Goal: Task Accomplishment & Management: Complete application form

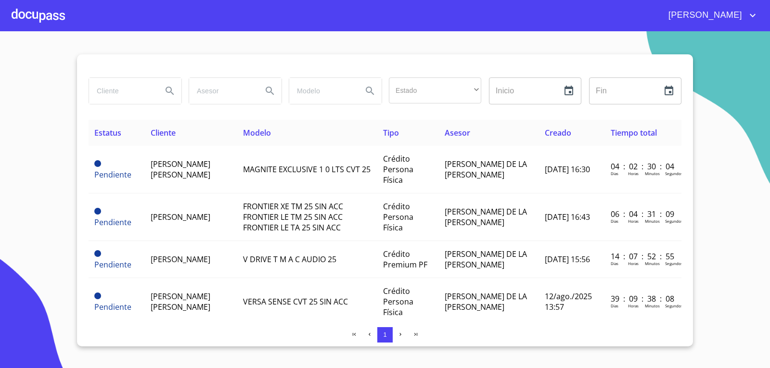
click at [49, 14] on div at bounding box center [38, 15] width 53 height 31
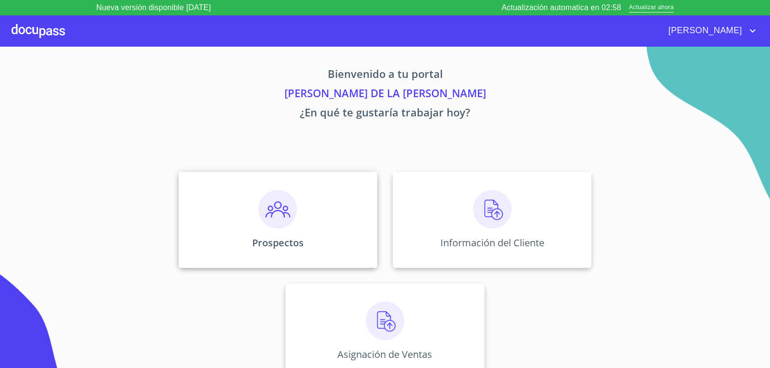
click at [290, 236] on div "Prospectos" at bounding box center [278, 220] width 199 height 96
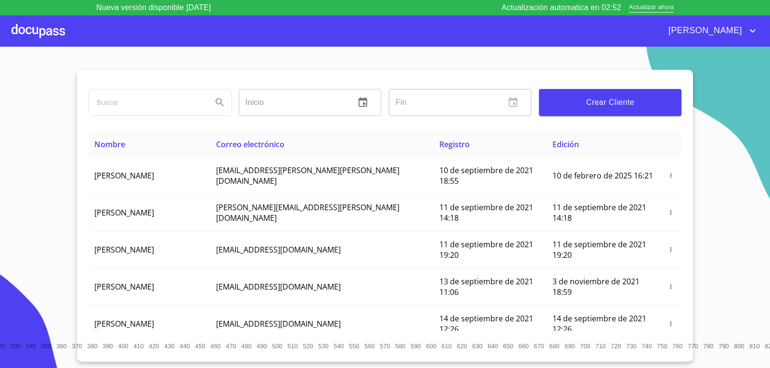
click at [611, 104] on span "Crear Cliente" at bounding box center [610, 102] width 127 height 13
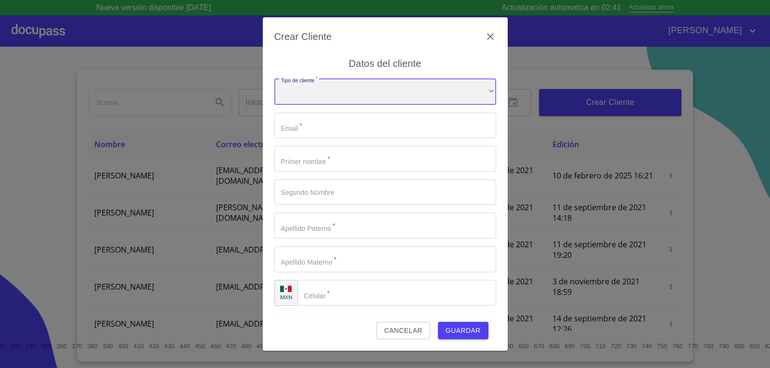
click at [476, 88] on div "​" at bounding box center [385, 92] width 222 height 26
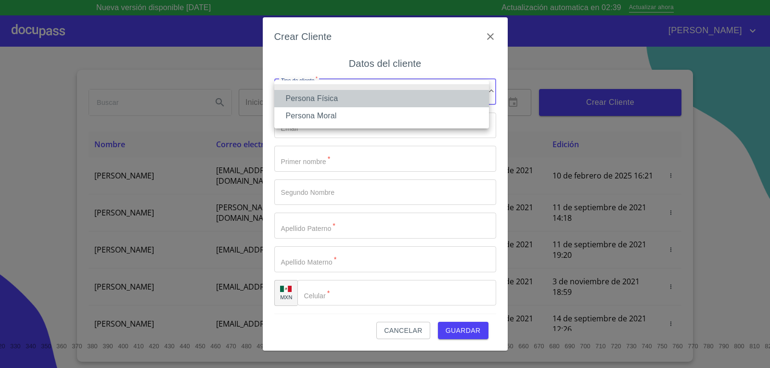
click at [373, 106] on li "Persona Física" at bounding box center [381, 98] width 215 height 17
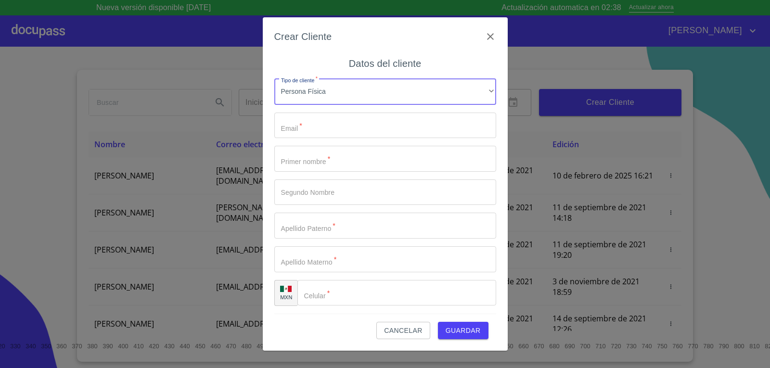
click at [371, 123] on input "Tipo de cliente   *" at bounding box center [385, 126] width 222 height 26
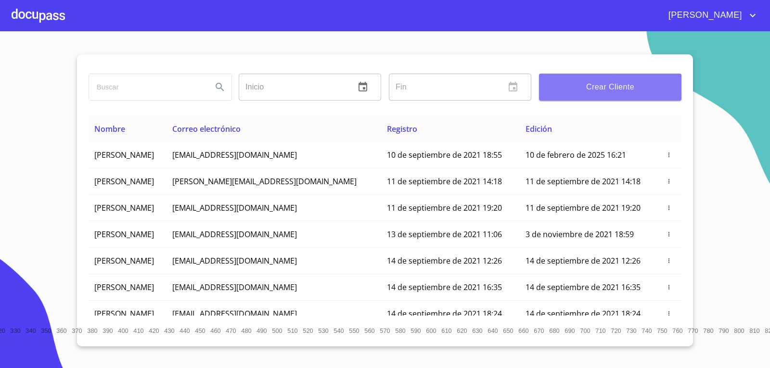
click at [612, 74] on button "Crear Cliente" at bounding box center [610, 87] width 143 height 27
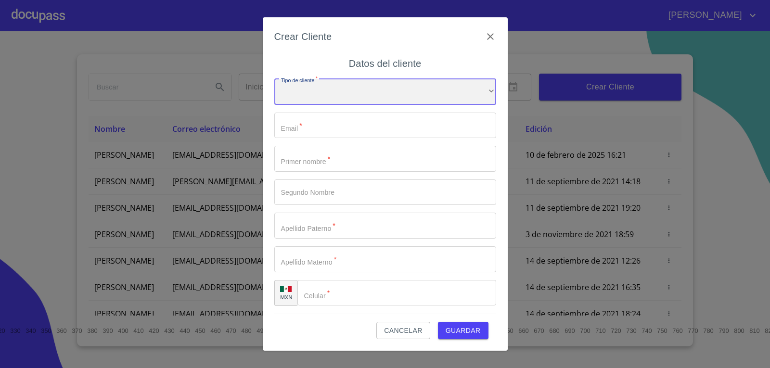
click at [375, 86] on div "​" at bounding box center [385, 92] width 222 height 26
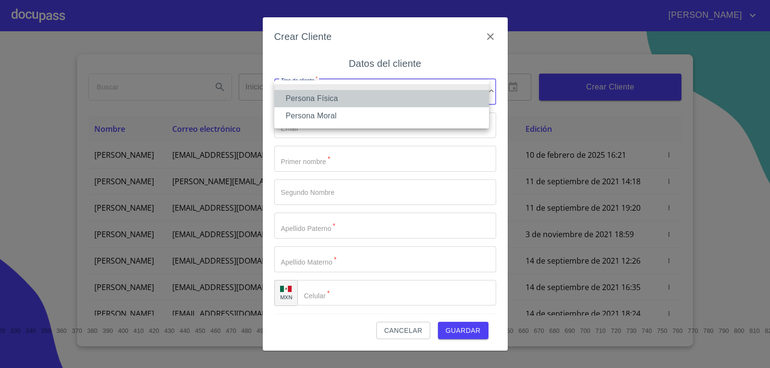
click at [346, 99] on li "Persona Física" at bounding box center [381, 98] width 215 height 17
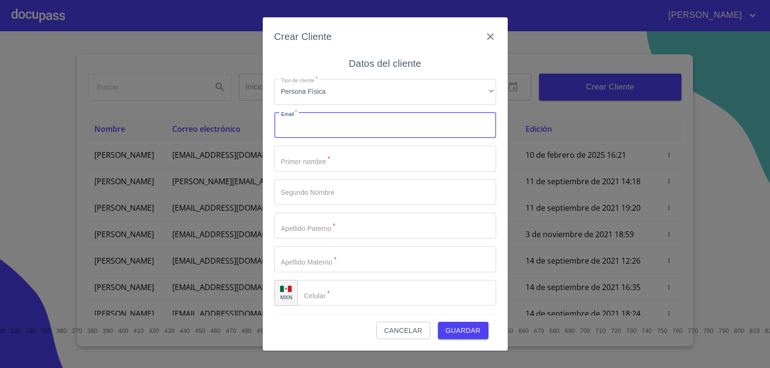
click at [335, 130] on input "Tipo de cliente   *" at bounding box center [385, 126] width 222 height 26
paste input "[EMAIL_ADDRESS][DOMAIN_NAME]"
type input "[EMAIL_ADDRESS][DOMAIN_NAME]"
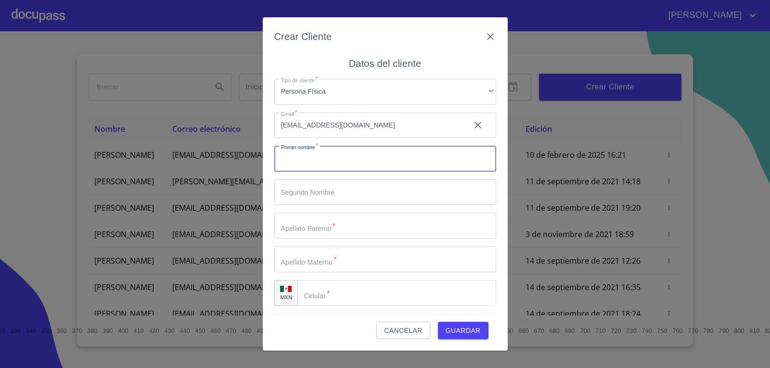
click at [327, 160] on input "Tipo de cliente   *" at bounding box center [385, 159] width 222 height 26
type input "[PERSON_NAME]"
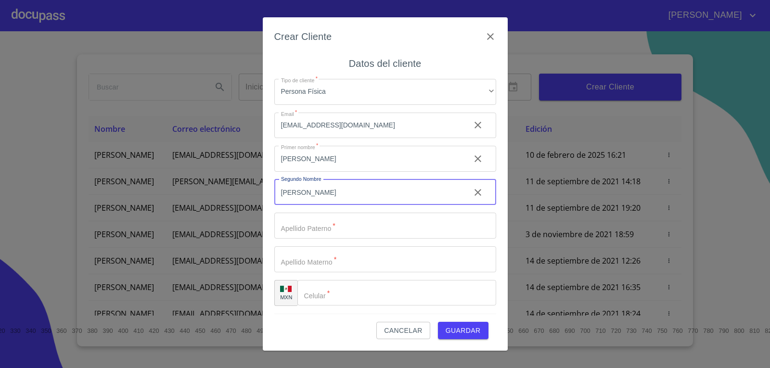
type input "[PERSON_NAME]"
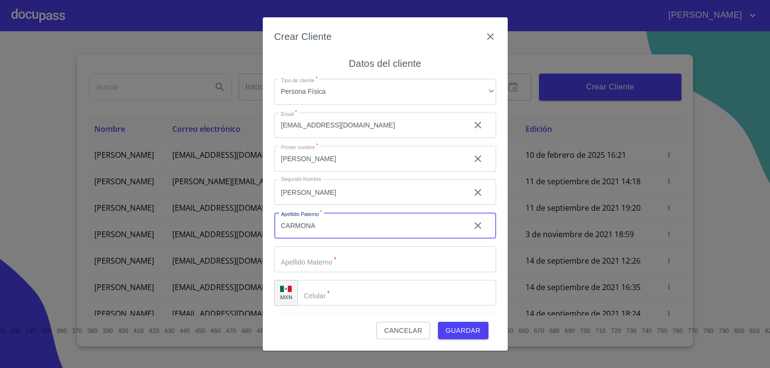
type input "CARMONA"
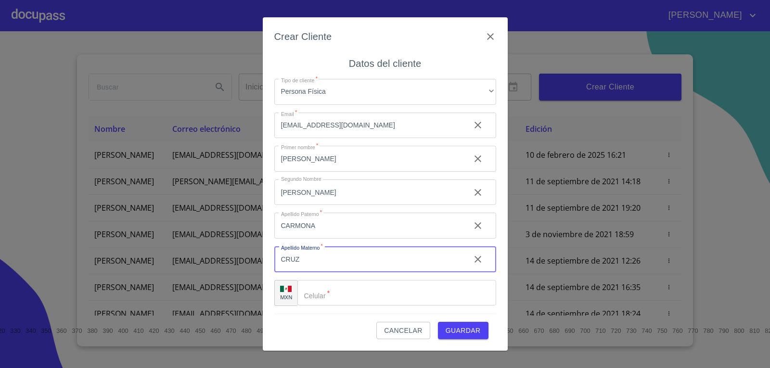
type input "CRUZ"
type input "[PHONE_NUMBER]"
click at [479, 337] on span "Guardar" at bounding box center [463, 331] width 35 height 12
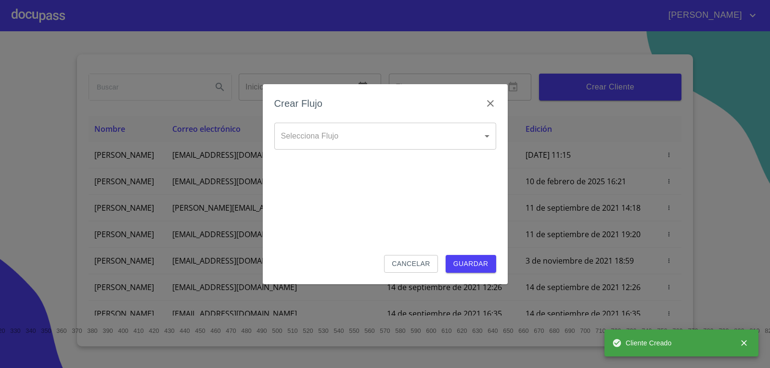
click at [417, 136] on body "[PERSON_NAME] ​ Fin ​ Crear Cliente Nombre Correo electrónico Registro Edición …" at bounding box center [385, 184] width 770 height 368
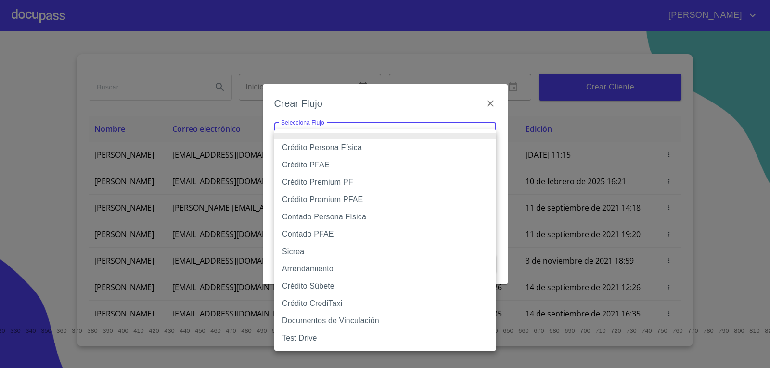
click at [402, 151] on li "Crédito Persona Física" at bounding box center [385, 147] width 222 height 17
type input "6009fb3c7d1714eb8809aa97"
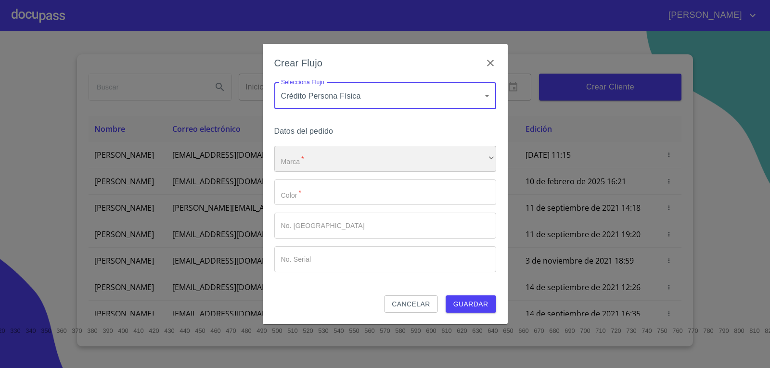
click at [402, 151] on div "​" at bounding box center [385, 159] width 222 height 26
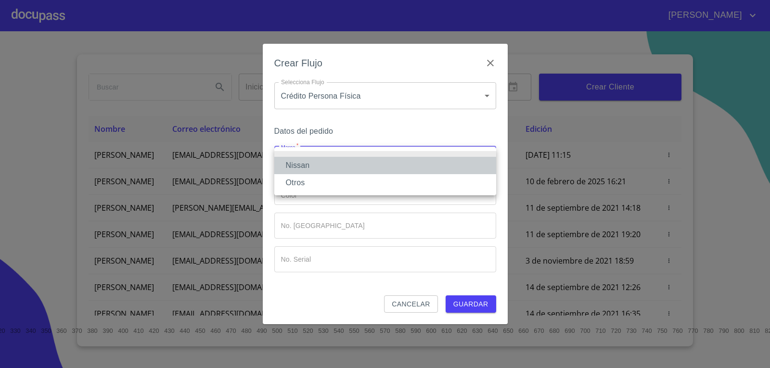
click at [351, 165] on li "Nissan" at bounding box center [385, 165] width 222 height 17
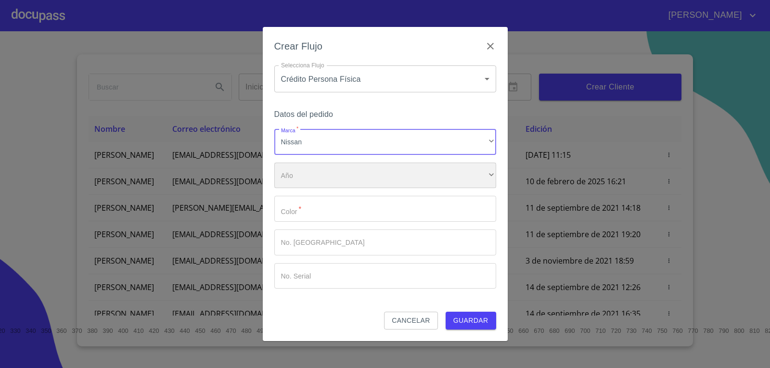
click at [355, 173] on div "​" at bounding box center [385, 176] width 222 height 26
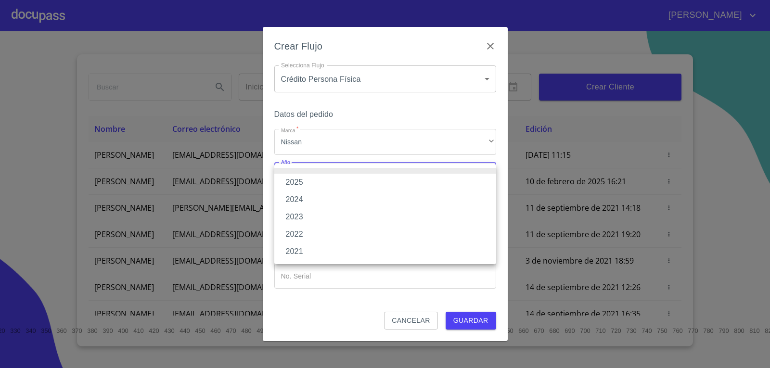
click at [351, 180] on li "2025" at bounding box center [385, 182] width 222 height 17
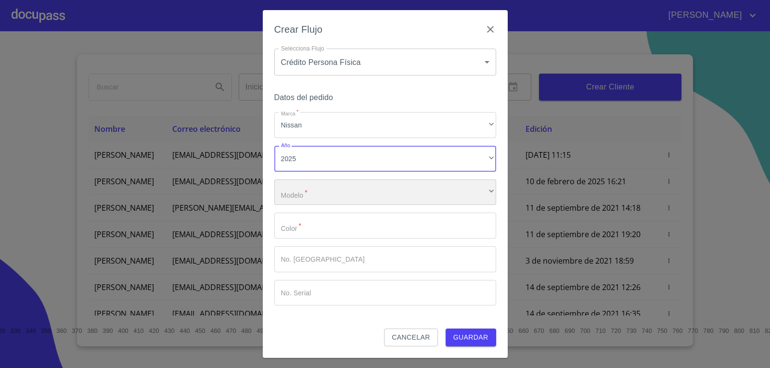
click at [359, 196] on div "​" at bounding box center [385, 193] width 222 height 26
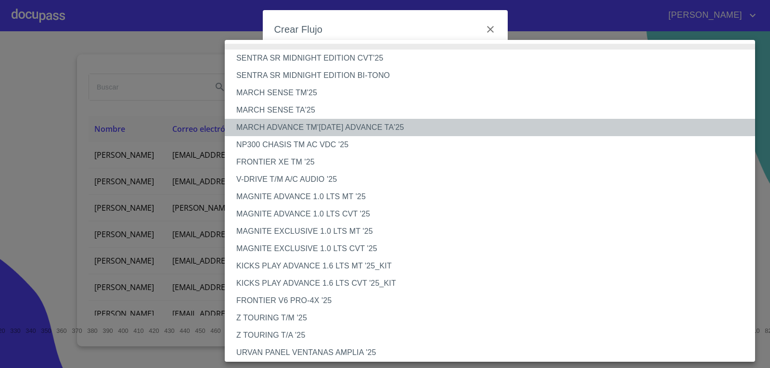
click at [350, 129] on li "MARCH ADVANCE TM'[DATE] ADVANCE TA'25" at bounding box center [494, 127] width 538 height 17
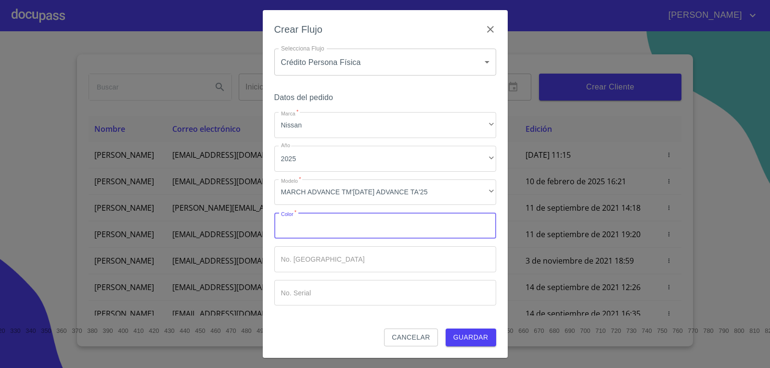
click at [395, 227] on input "Marca   *" at bounding box center [385, 226] width 222 height 26
type input "AZUL"
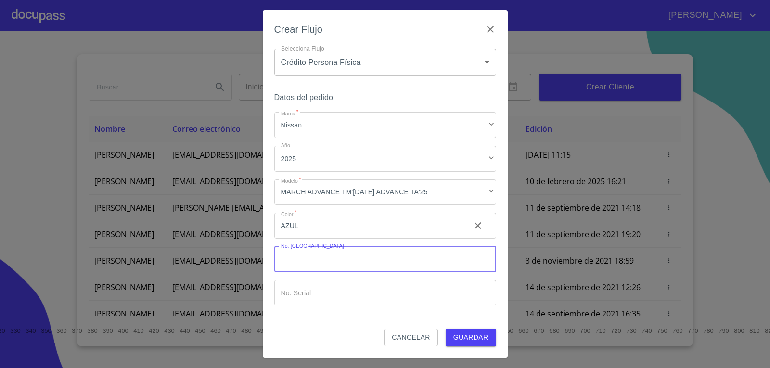
click at [390, 263] on input "Marca   *" at bounding box center [385, 260] width 222 height 26
click at [469, 336] on span "Guardar" at bounding box center [471, 338] width 35 height 12
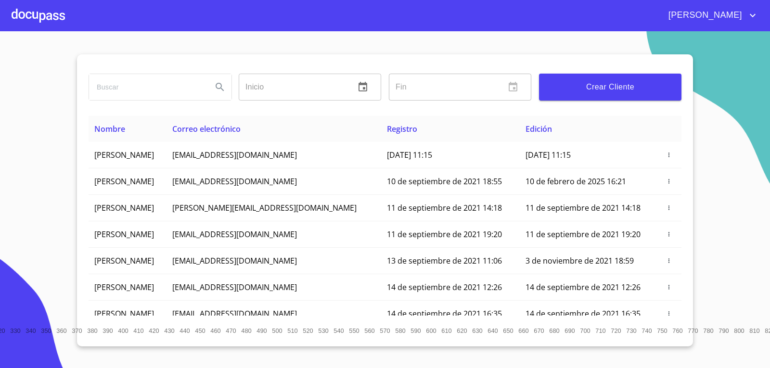
click at [47, 14] on div at bounding box center [38, 15] width 53 height 31
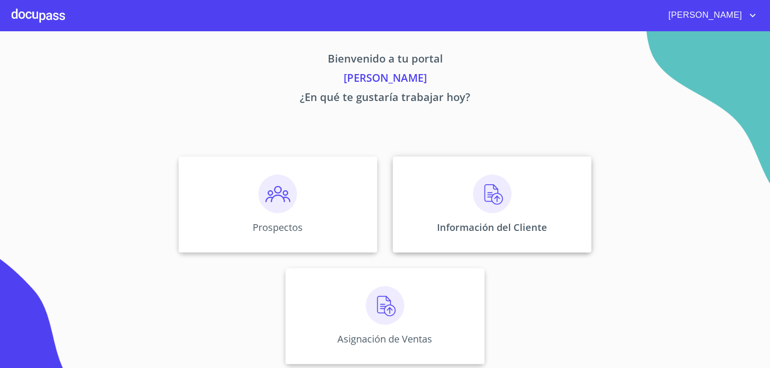
click at [491, 206] on img at bounding box center [492, 194] width 39 height 39
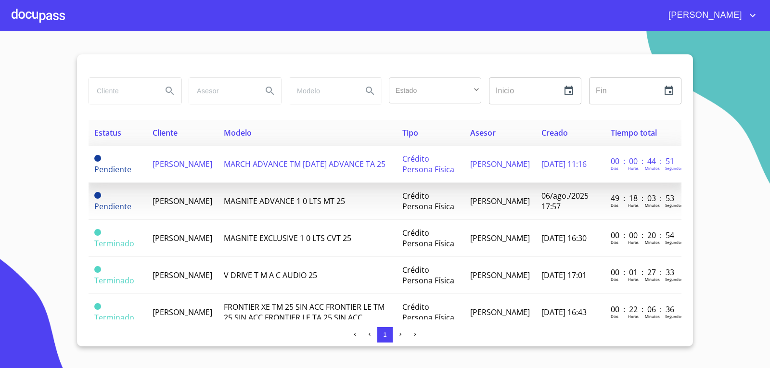
click at [170, 160] on span "[PERSON_NAME]" at bounding box center [183, 164] width 60 height 11
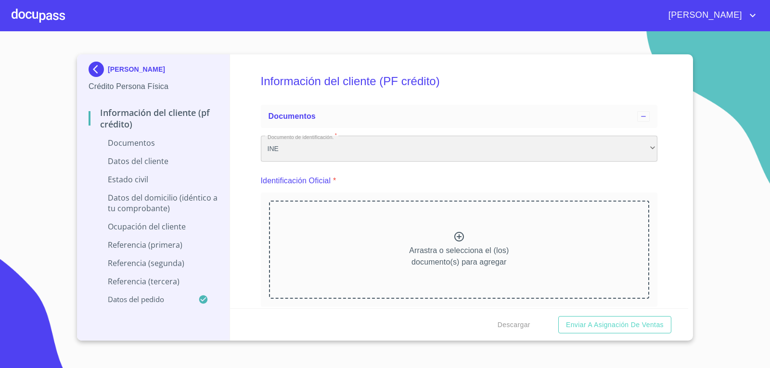
click at [326, 147] on div "INE" at bounding box center [459, 149] width 397 height 26
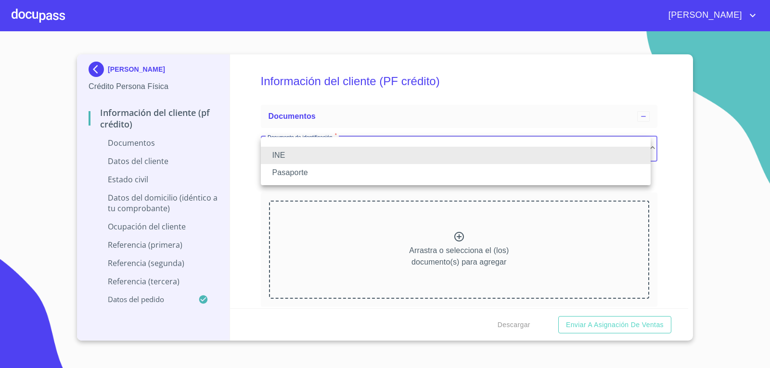
click at [326, 147] on li "INE" at bounding box center [456, 155] width 390 height 17
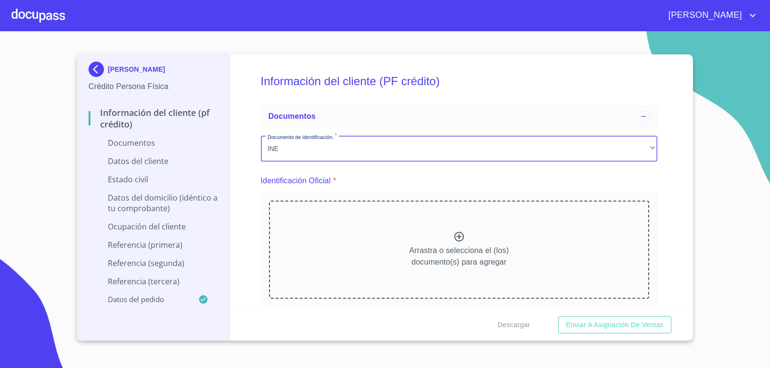
click at [395, 241] on div "Arrastra o selecciona el (los) documento(s) para agregar" at bounding box center [459, 250] width 381 height 98
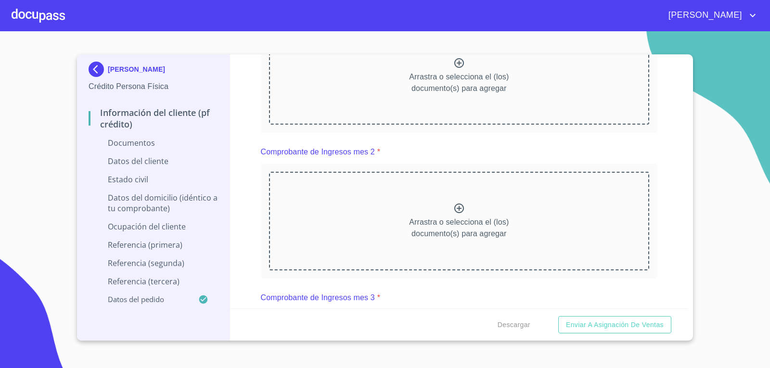
scroll to position [520, 0]
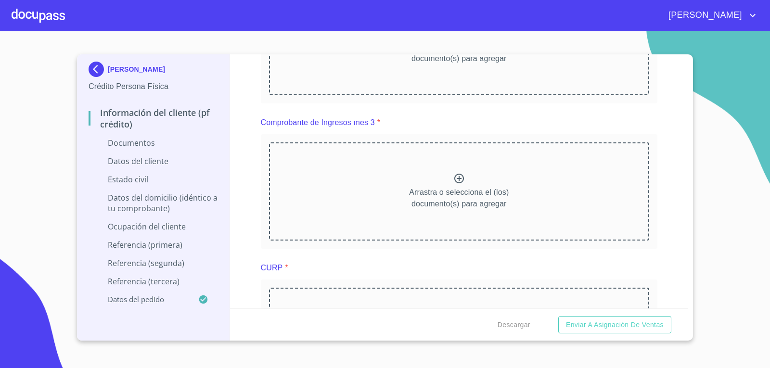
scroll to position [703, 0]
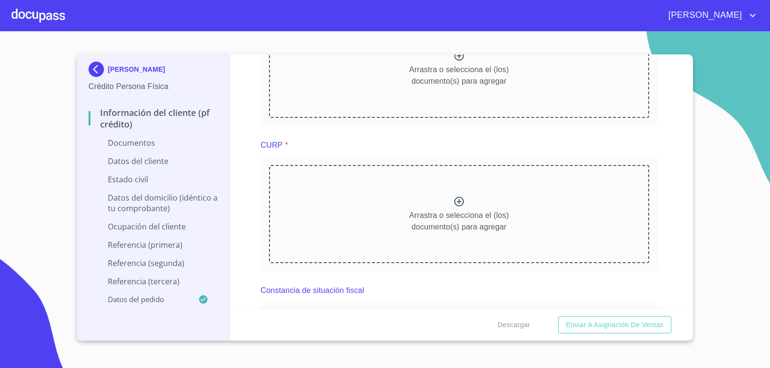
scroll to position [1091, 0]
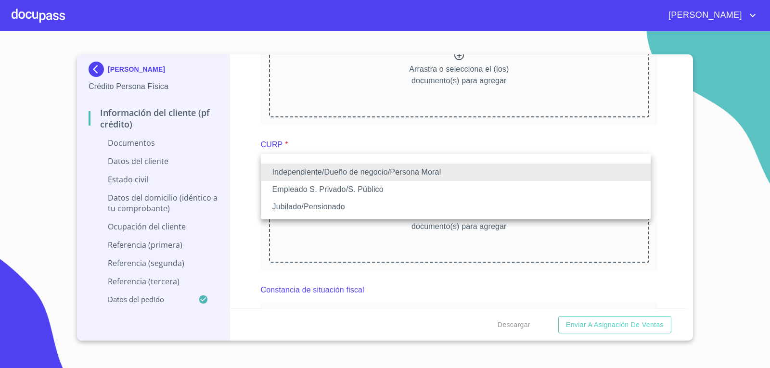
click at [457, 188] on li "Empleado S. Privado/S. Público" at bounding box center [456, 189] width 390 height 17
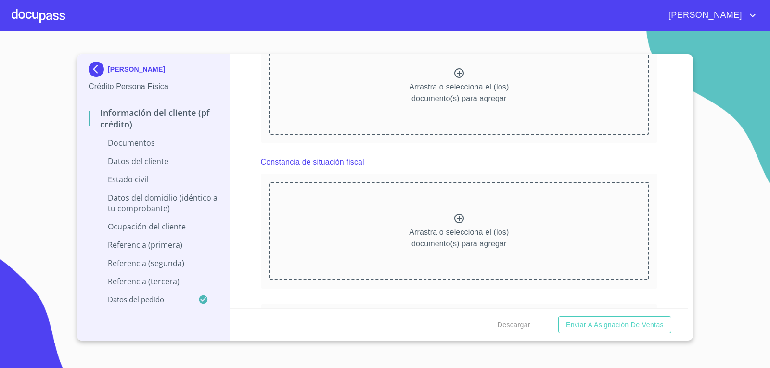
scroll to position [0, 0]
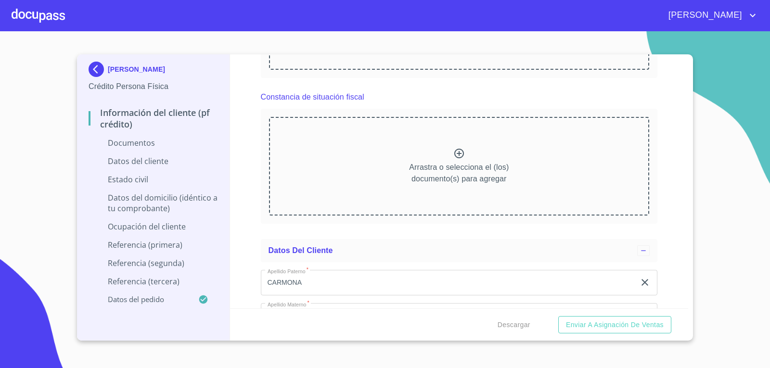
scroll to position [1563, 0]
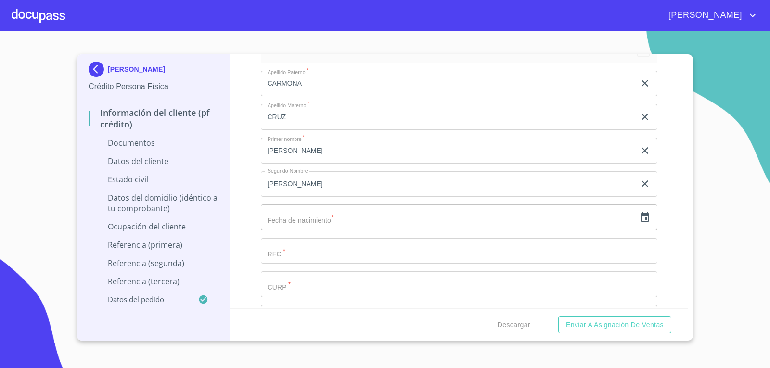
scroll to position [2074, 0]
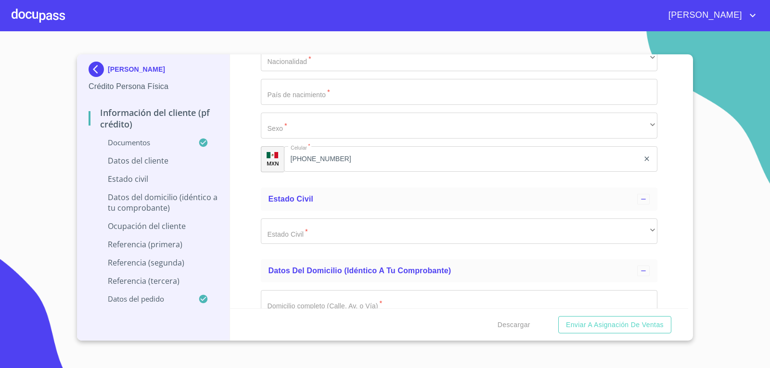
scroll to position [2879, 0]
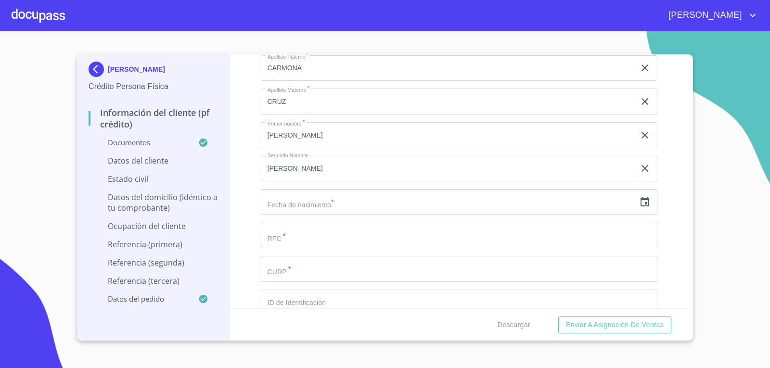
click at [671, 216] on div "Información del cliente (PF crédito) Documentos Documento de identificación.   …" at bounding box center [459, 181] width 459 height 254
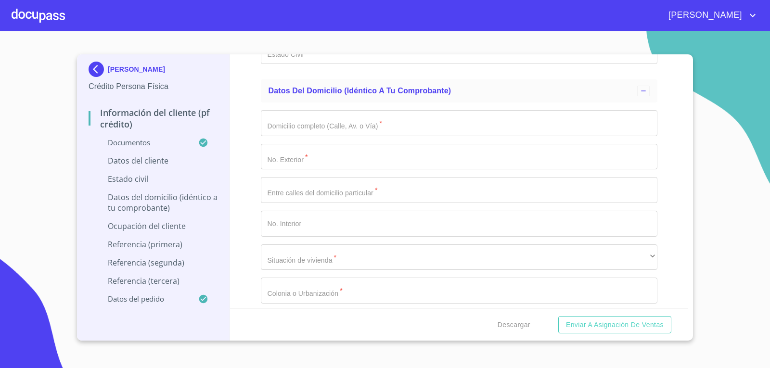
scroll to position [3399, 0]
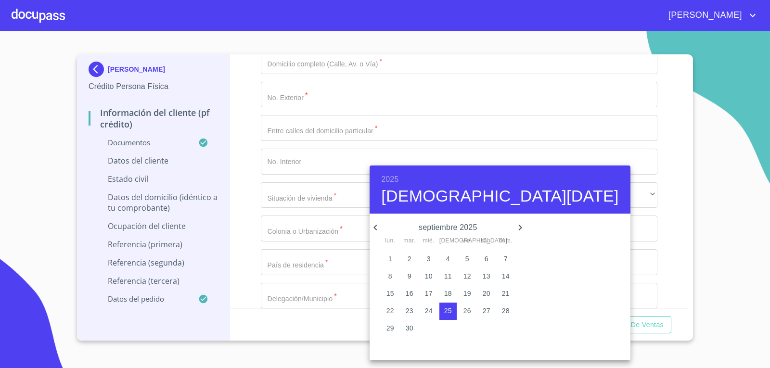
click at [463, 199] on h4 "[DEMOGRAPHIC_DATA][DATE]" at bounding box center [499, 196] width 237 height 20
click at [395, 181] on h6 "2025" at bounding box center [389, 179] width 17 height 13
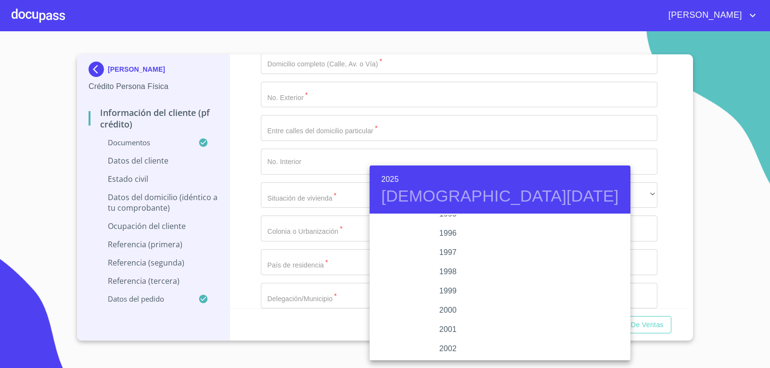
scroll to position [1358, 0]
click at [441, 254] on div "1997" at bounding box center [448, 253] width 156 height 19
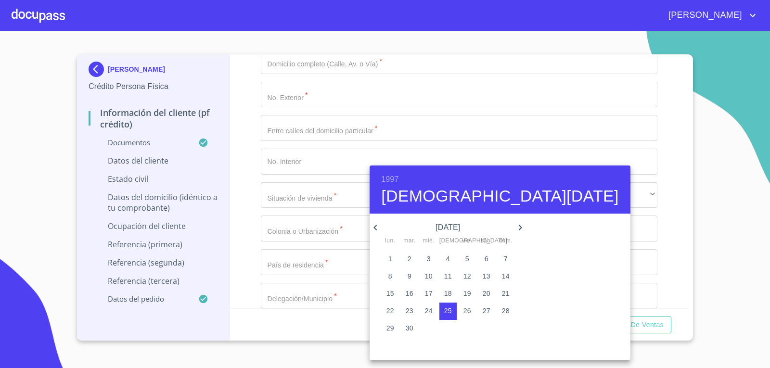
click at [399, 194] on h4 "[DEMOGRAPHIC_DATA][DATE]" at bounding box center [499, 196] width 237 height 20
click at [375, 226] on icon "button" at bounding box center [375, 228] width 3 height 6
click at [406, 327] on p "29" at bounding box center [410, 329] width 8 height 10
type input "[DATE]"
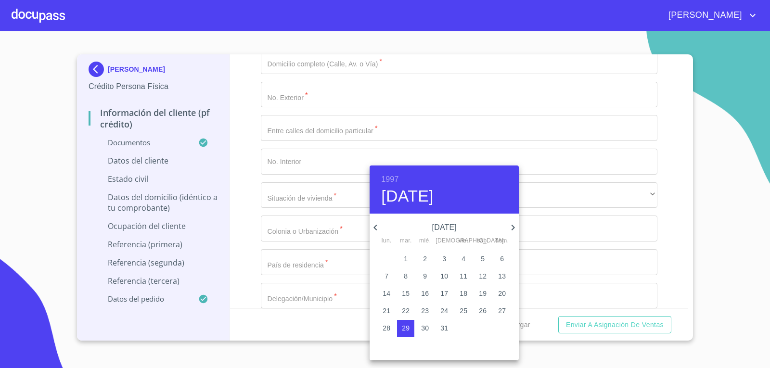
click at [589, 215] on div at bounding box center [385, 184] width 770 height 368
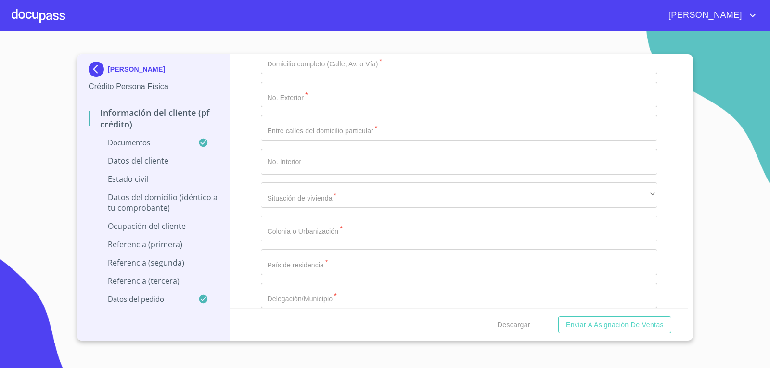
type input "CACJ970727GKA"
paste input "CACJ970729HGRRRR00"
type input "CACJ970729HGRRRR00"
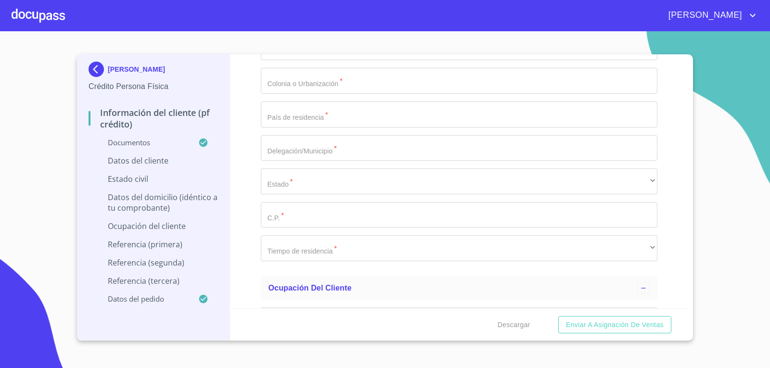
type input "2837654067"
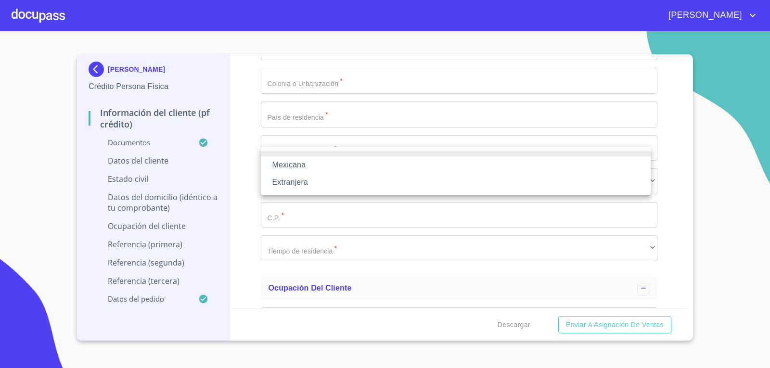
click at [368, 168] on li "Mexicana" at bounding box center [456, 164] width 390 height 17
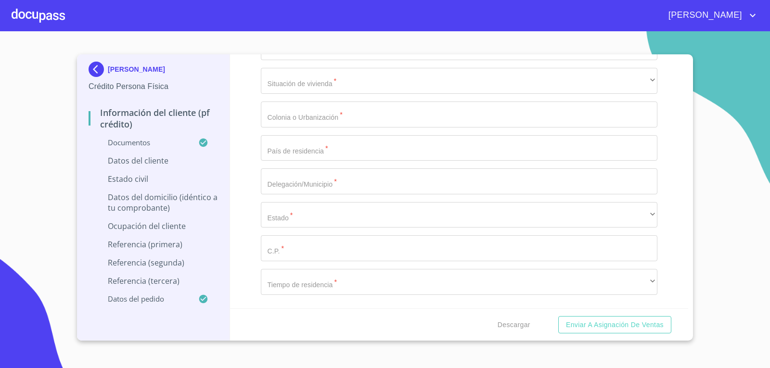
type input "[GEOGRAPHIC_DATA]"
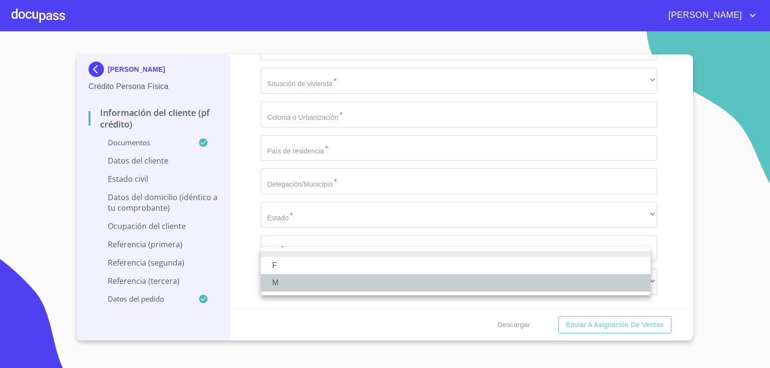
click at [334, 280] on li "M" at bounding box center [456, 282] width 390 height 17
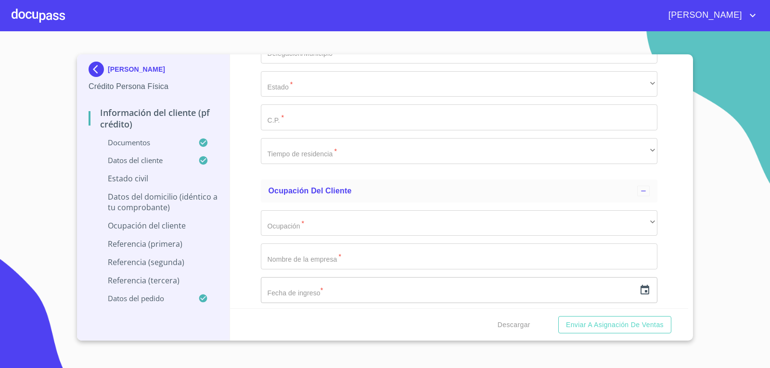
scroll to position [3678, 0]
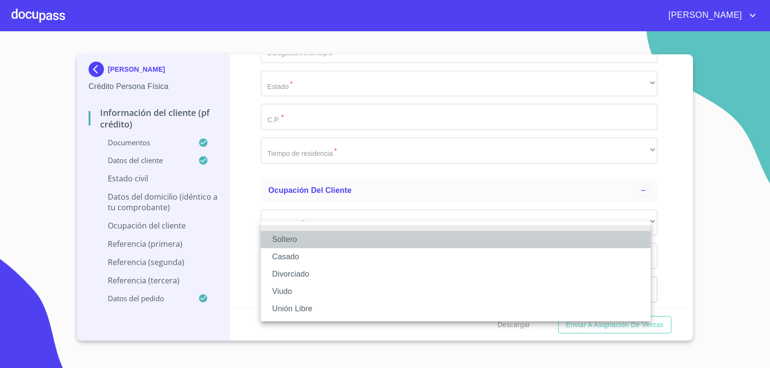
click at [313, 238] on li "Soltero" at bounding box center [456, 239] width 390 height 17
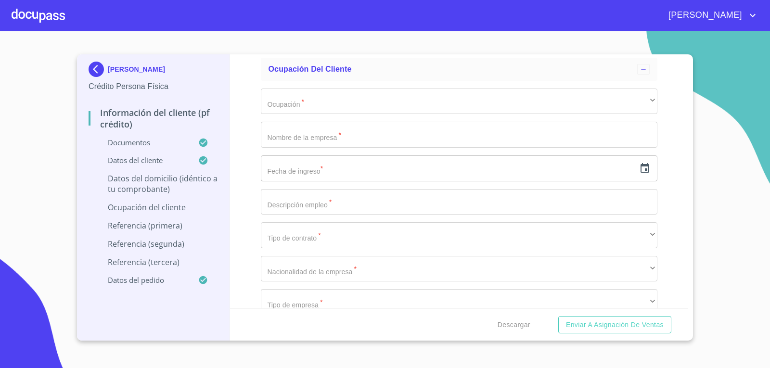
scroll to position [3800, 0]
paste input "VALLE"
type input "VALLE"
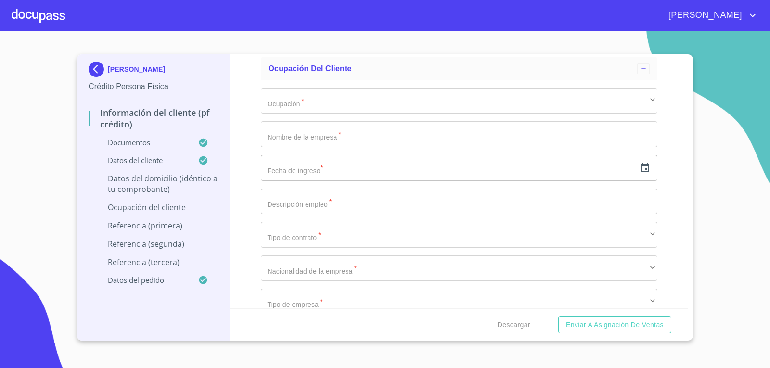
type input "18"
type input "B"
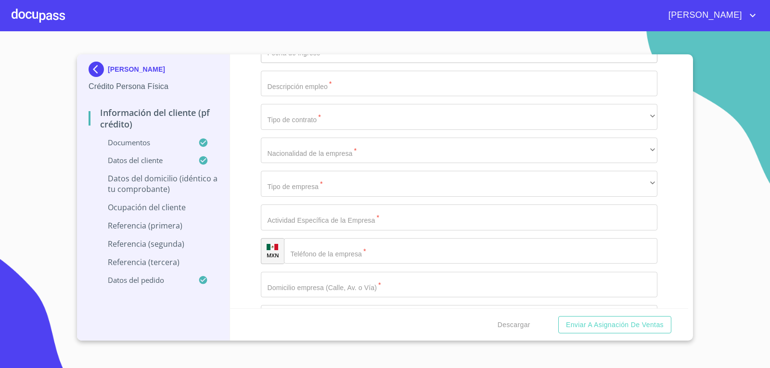
scroll to position [3929, 0]
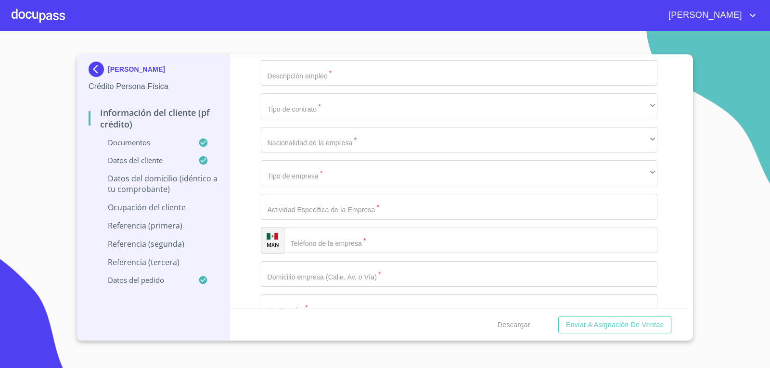
type input "CANTABRINCO Y PEÑASCO"
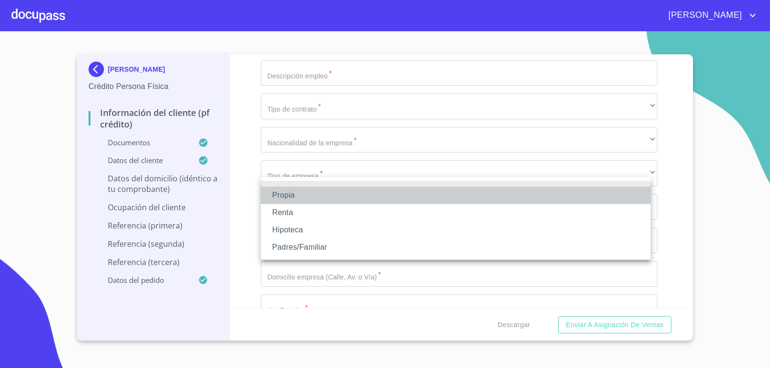
click at [339, 188] on li "Propia" at bounding box center [456, 195] width 390 height 17
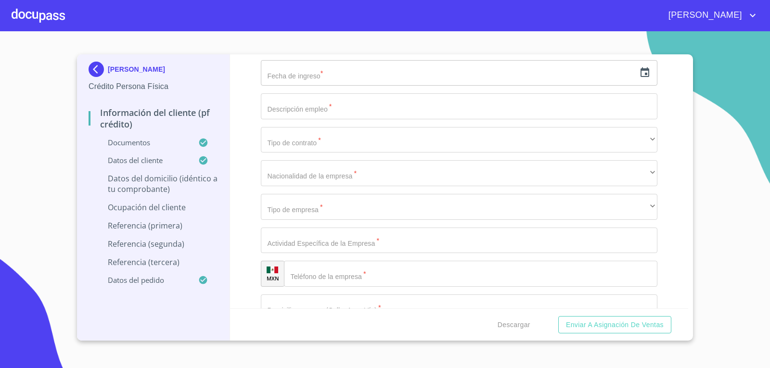
type input "$1,200,000"
type input "FRACCIONAMIENTO EL MIRADOR"
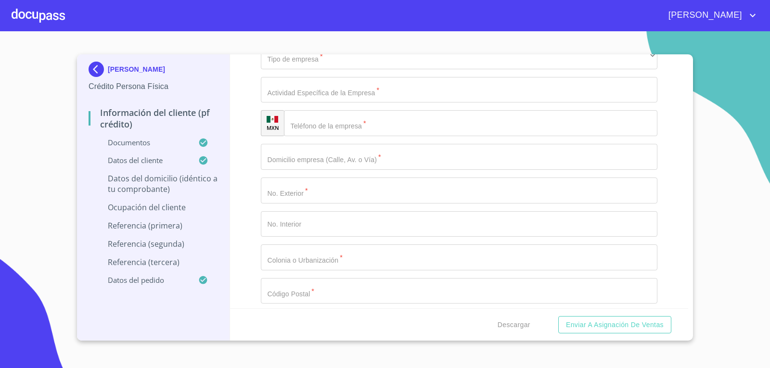
type input "[GEOGRAPHIC_DATA]"
type input "EL SALTO"
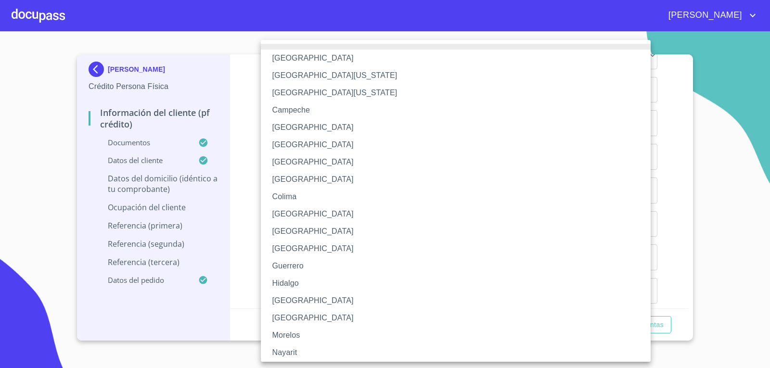
click at [295, 299] on li "[GEOGRAPHIC_DATA]" at bounding box center [459, 300] width 397 height 17
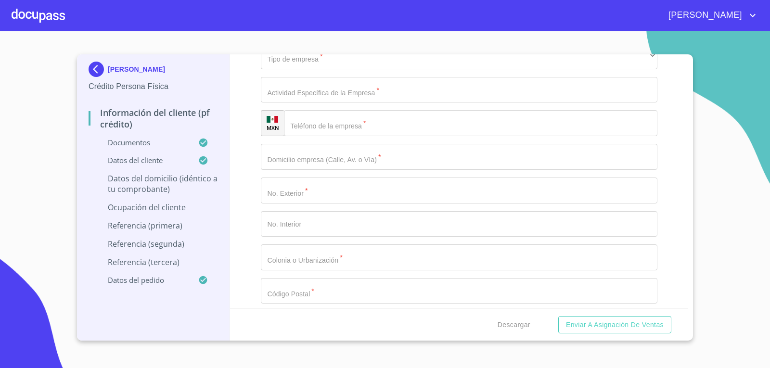
type input "45683"
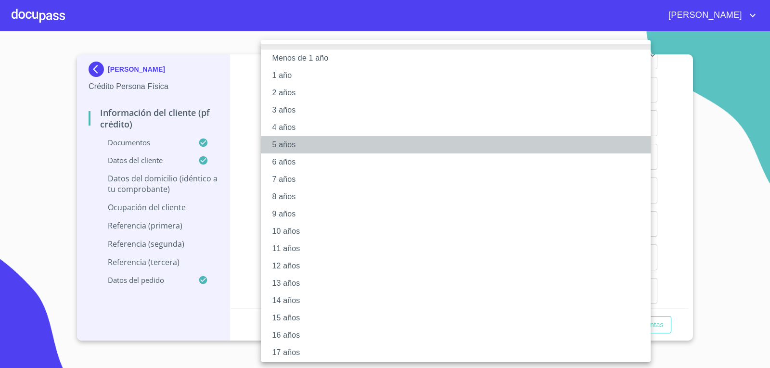
click at [304, 141] on li "5 años" at bounding box center [459, 144] width 397 height 17
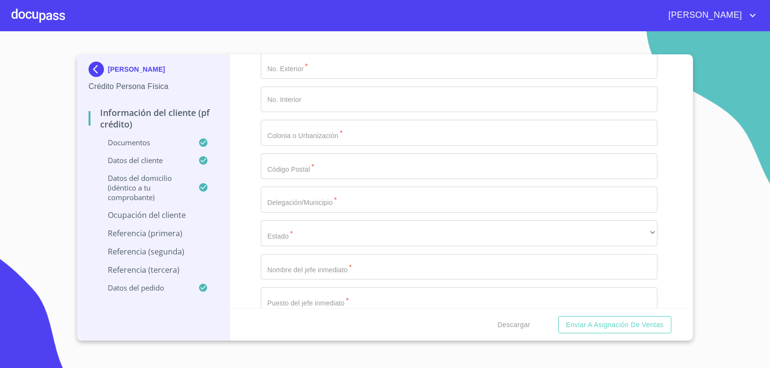
scroll to position [4250, 0]
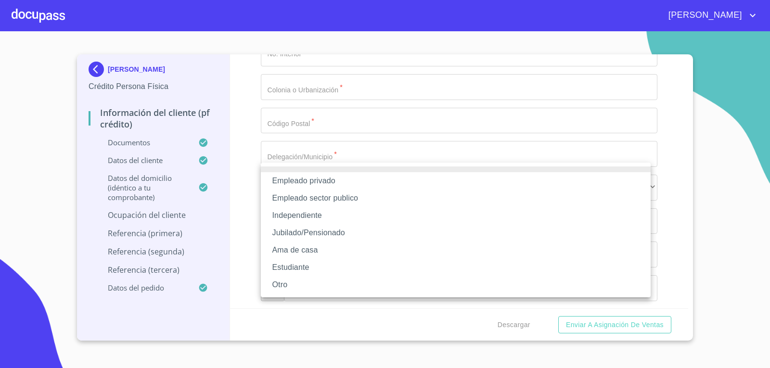
click at [348, 196] on li "Empleado sector publico" at bounding box center [456, 198] width 390 height 17
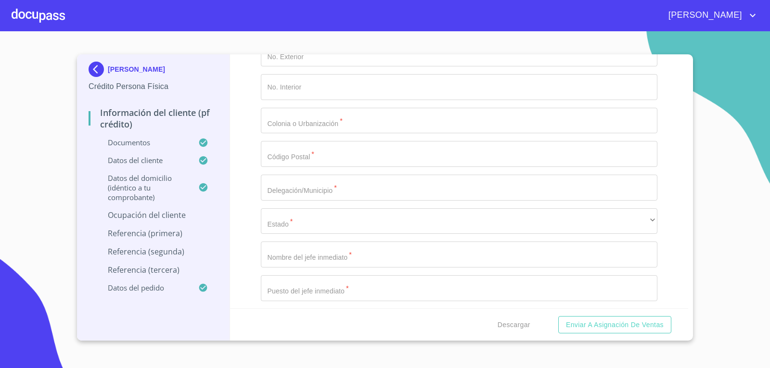
type input "SEDENA"
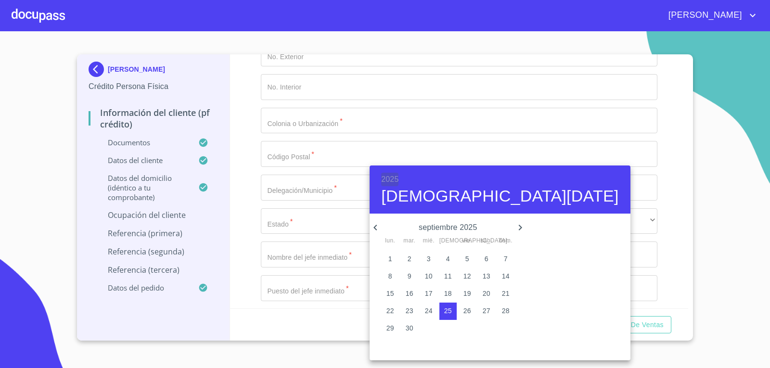
click at [389, 179] on h6 "2025" at bounding box center [389, 179] width 17 height 13
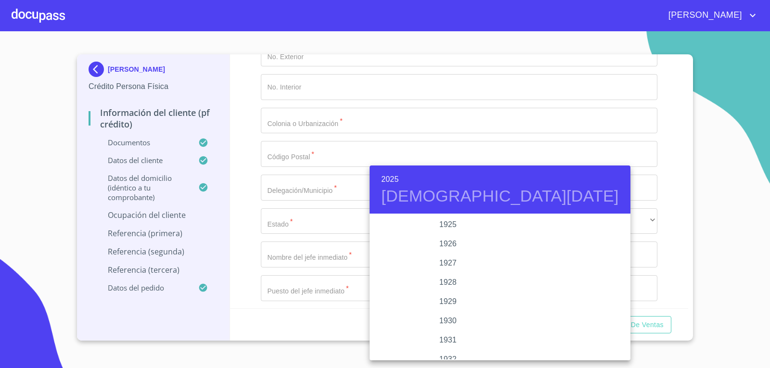
scroll to position [1868, 0]
click at [435, 262] on div "2024" at bounding box center [448, 263] width 156 height 19
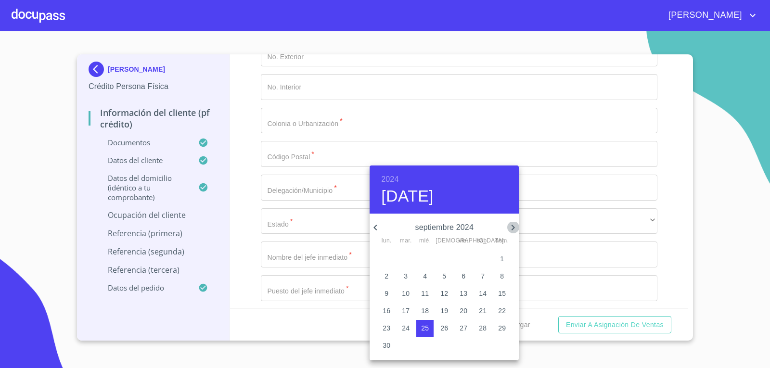
click at [515, 224] on icon "button" at bounding box center [513, 228] width 12 height 12
click at [374, 224] on icon "button" at bounding box center [376, 228] width 12 height 12
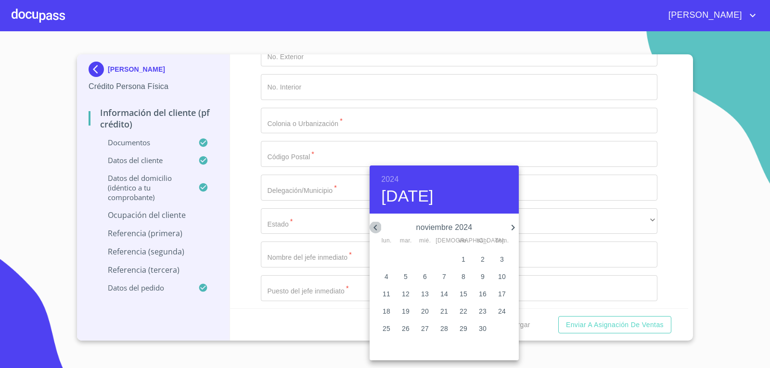
click at [374, 224] on icon "button" at bounding box center [376, 228] width 12 height 12
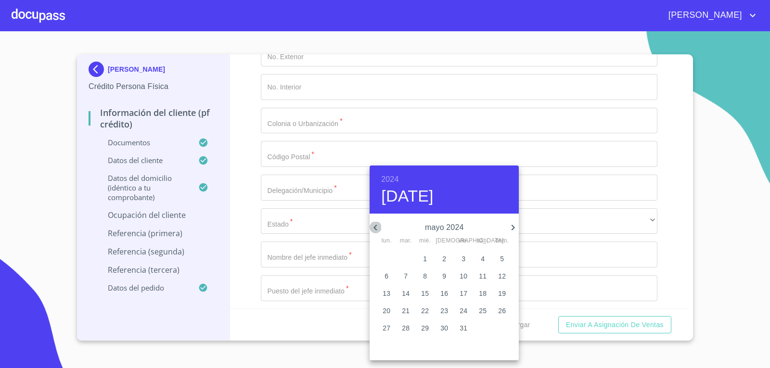
click at [374, 224] on icon "button" at bounding box center [376, 228] width 12 height 12
click at [510, 224] on icon "button" at bounding box center [513, 228] width 12 height 12
click at [390, 259] on span "1" at bounding box center [386, 259] width 17 height 10
type input "1 de abr. de 2024"
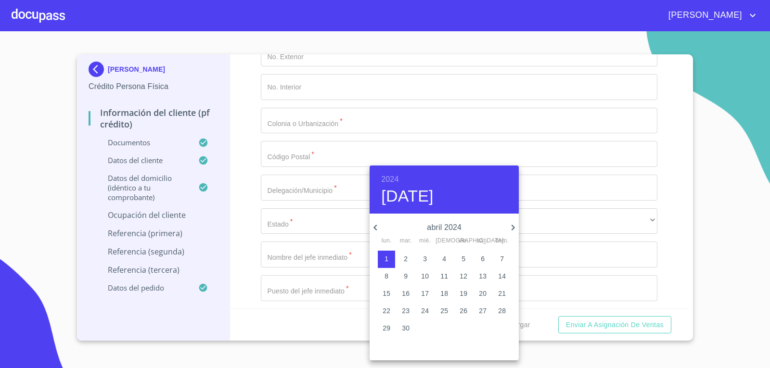
click at [323, 273] on div at bounding box center [385, 184] width 770 height 368
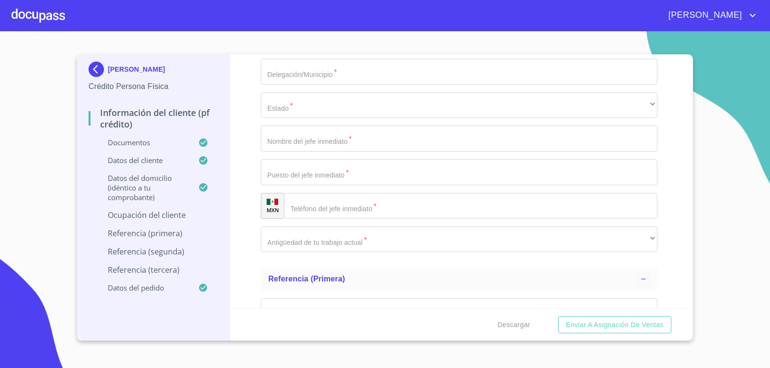
scroll to position [4397, 0]
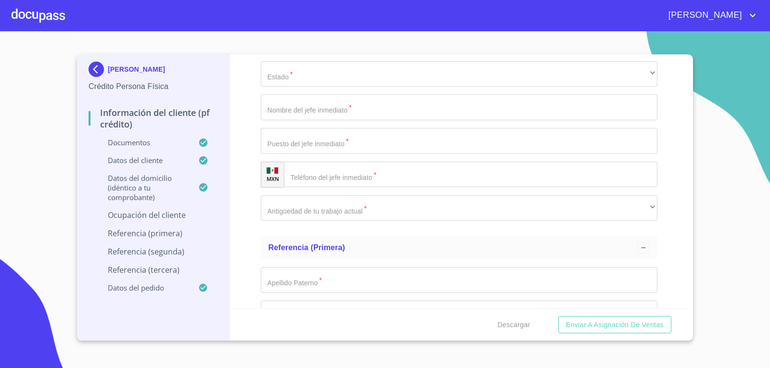
type input "ADMINISTRATIVO"
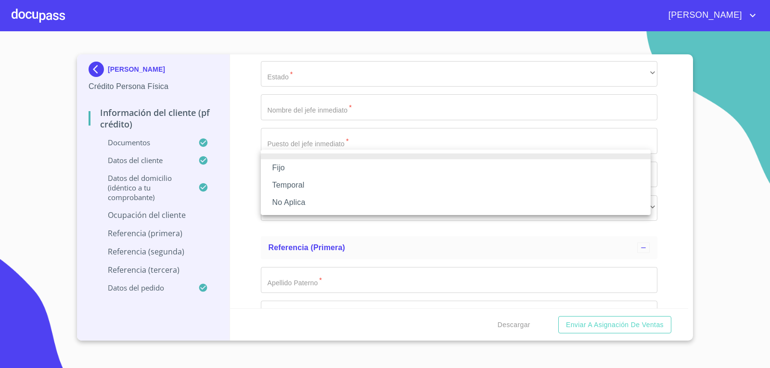
drag, startPoint x: 311, startPoint y: 191, endPoint x: 314, endPoint y: 149, distance: 42.5
click at [314, 149] on div "Fijo Temporal No Aplica" at bounding box center [385, 184] width 770 height 368
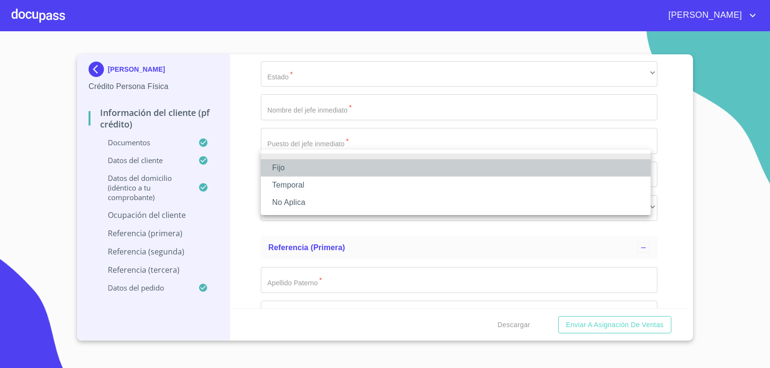
click at [313, 167] on li "Fijo" at bounding box center [456, 167] width 390 height 17
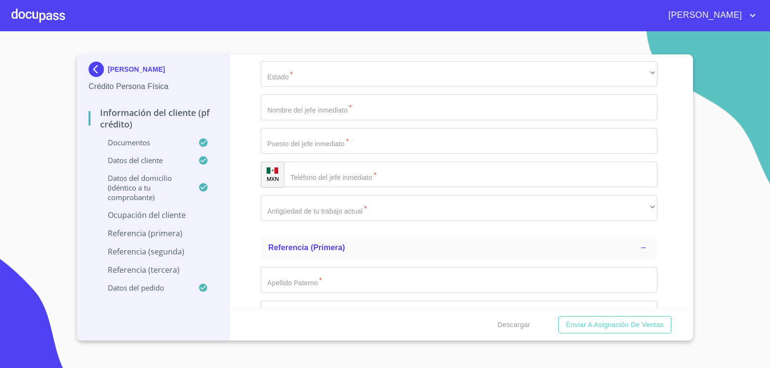
type input "18000"
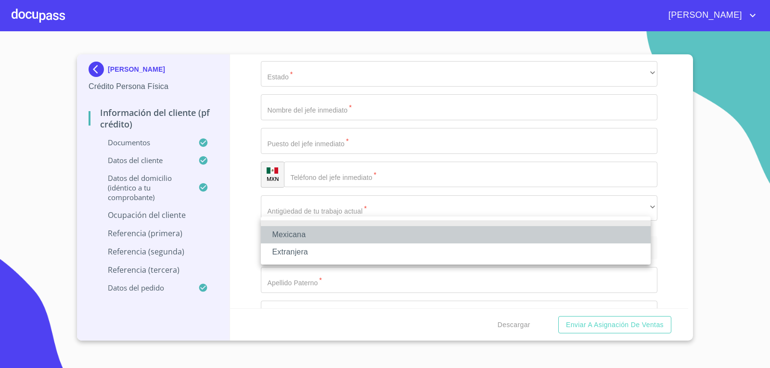
click at [338, 234] on li "Mexicana" at bounding box center [456, 234] width 390 height 17
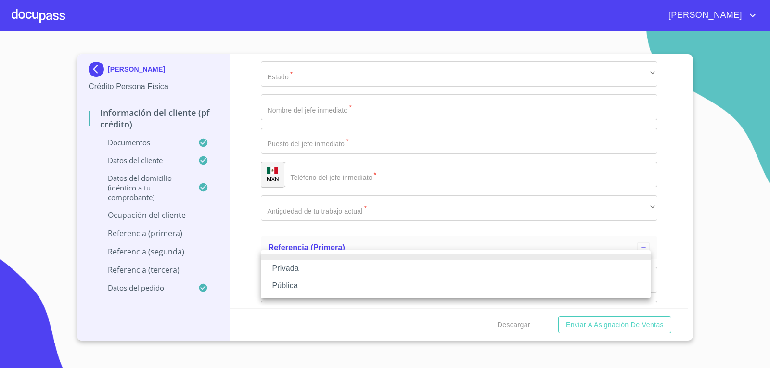
click at [324, 285] on li "Pública" at bounding box center [456, 285] width 390 height 17
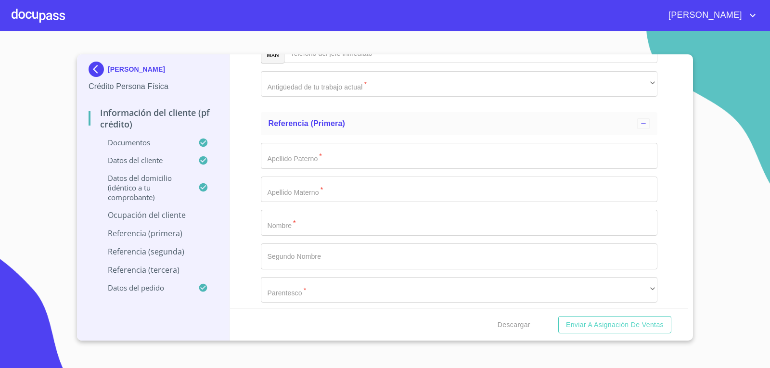
scroll to position [4555, 0]
paste input "Av. Aviación 5851"
type input "A"
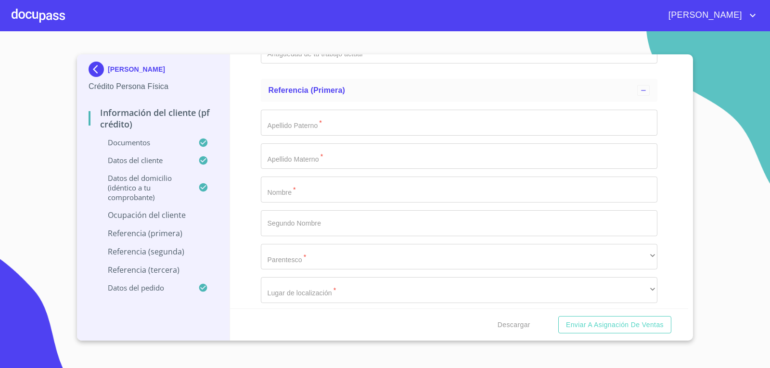
paste input "Av. Aviación 5851"
type input "Av. Aviación"
paste input "5851"
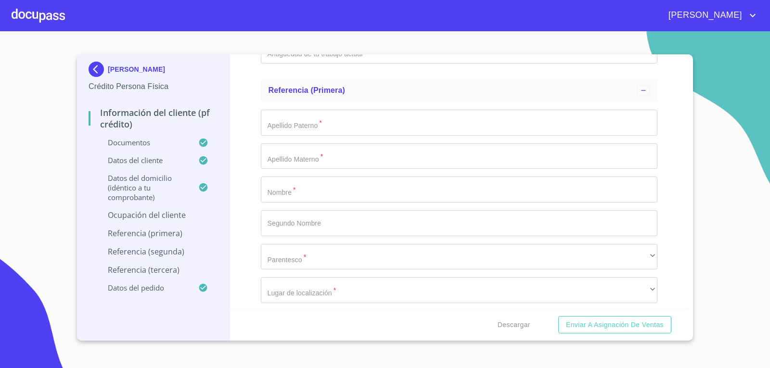
type input "5851"
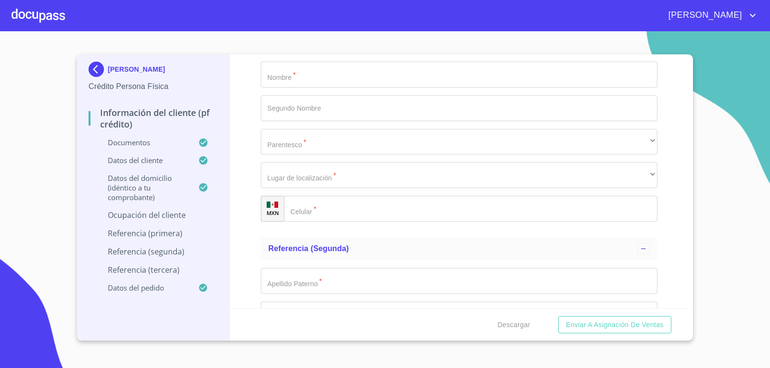
scroll to position [4674, 0]
paste input "La Estrada"
type input "La Estrada"
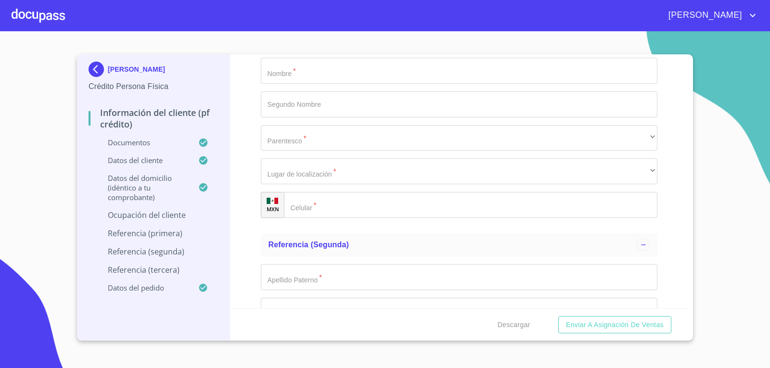
type input "45200"
type input "ZAPOPAN"
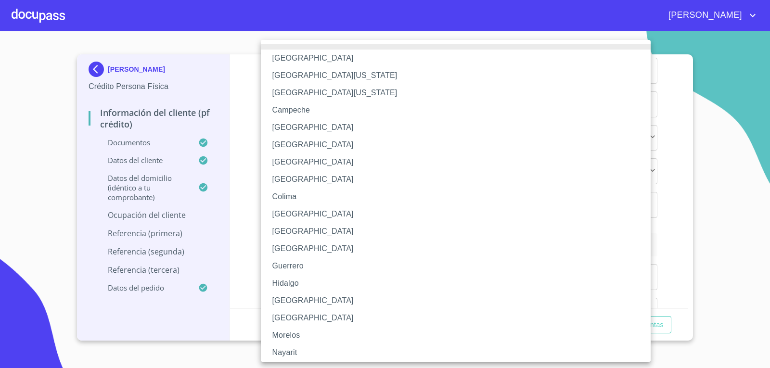
click at [299, 305] on li "[GEOGRAPHIC_DATA]" at bounding box center [459, 300] width 397 height 17
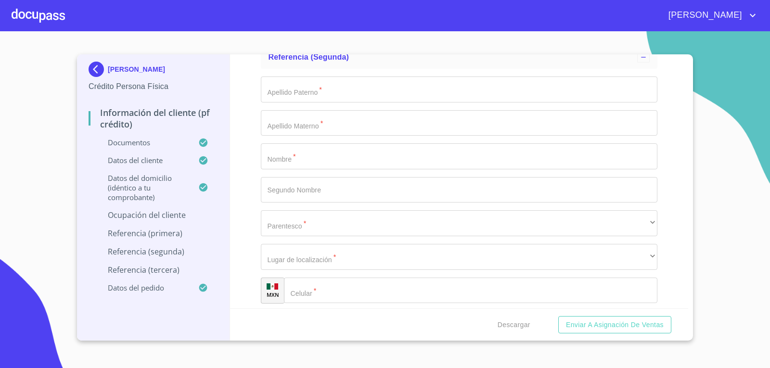
scroll to position [4863, 0]
type input "[PERSON_NAME]"
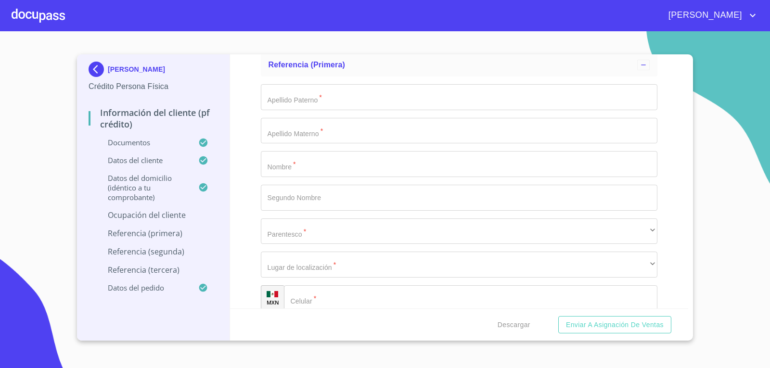
type input "COMANDANTE DE ADMINISTRATIVO DE AREA DE ALIMENTOS"
type input "A"
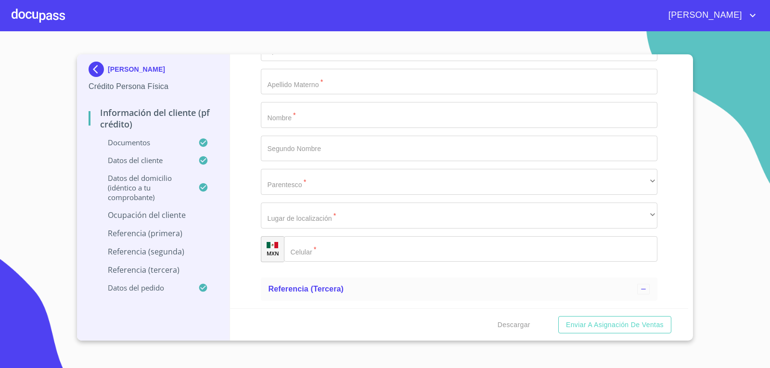
scroll to position [4905, 0]
type input "ADMINISTRAR INSUMOS ,GASTOS DE EL ARE DE ALIMENTOS"
type input "[PHONE_NUMBER]"
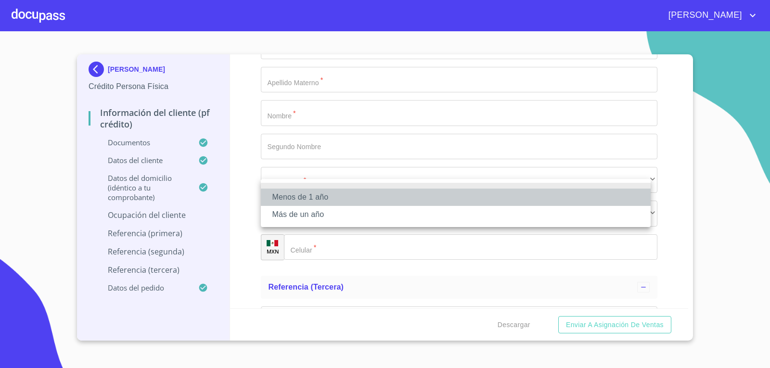
click at [357, 198] on li "Menos de 1 año" at bounding box center [456, 197] width 390 height 17
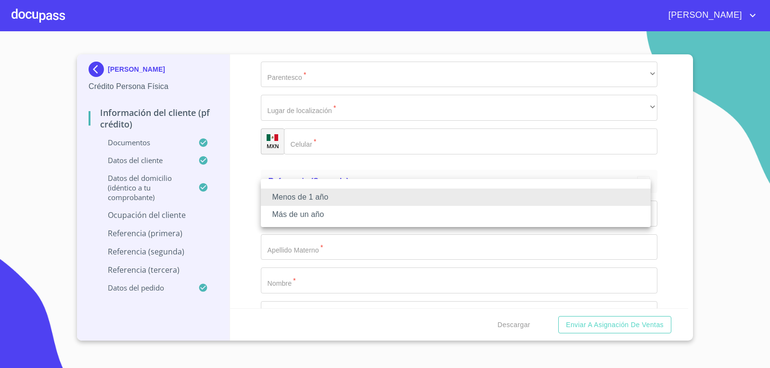
click at [350, 213] on li "Más de un año" at bounding box center [456, 214] width 390 height 17
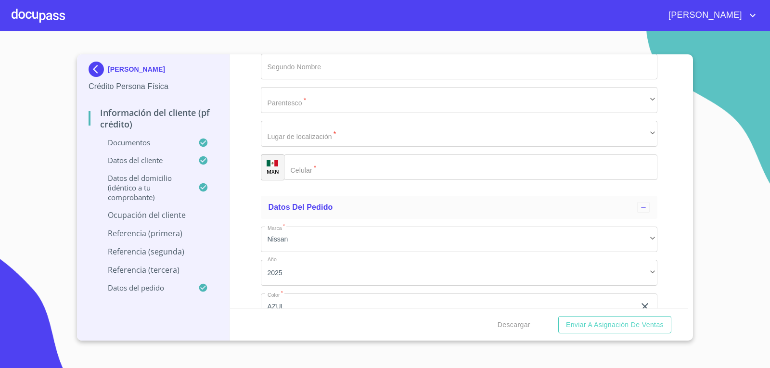
scroll to position [5017, 0]
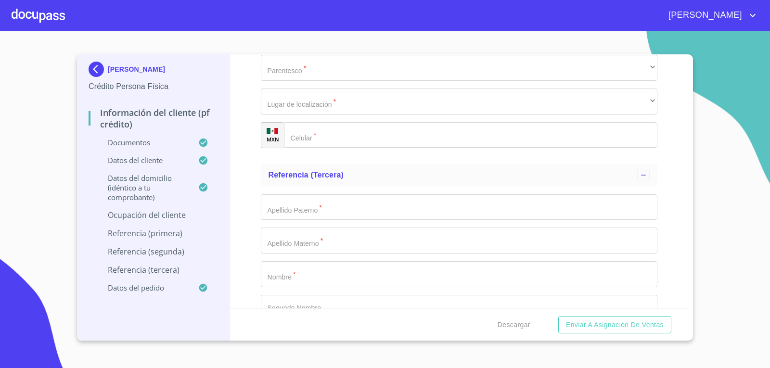
type input "J"
type input "ACOSTA"
type input "RICO"
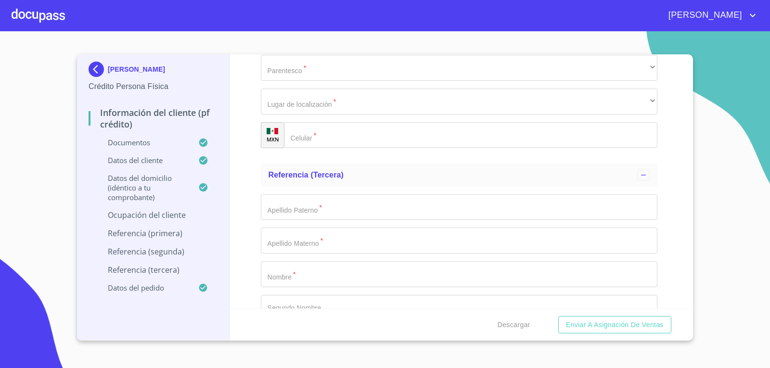
type input "[PERSON_NAME]"
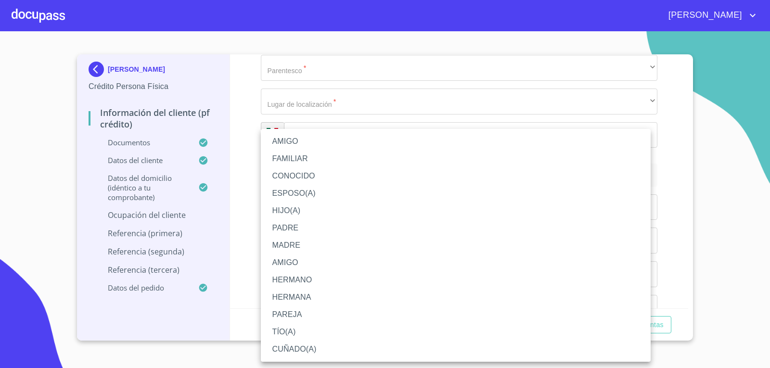
click at [311, 174] on li "CONOCIDO" at bounding box center [456, 176] width 390 height 17
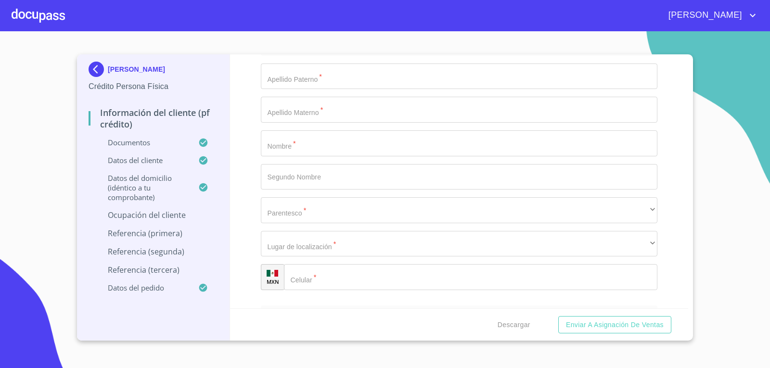
scroll to position [5158, 0]
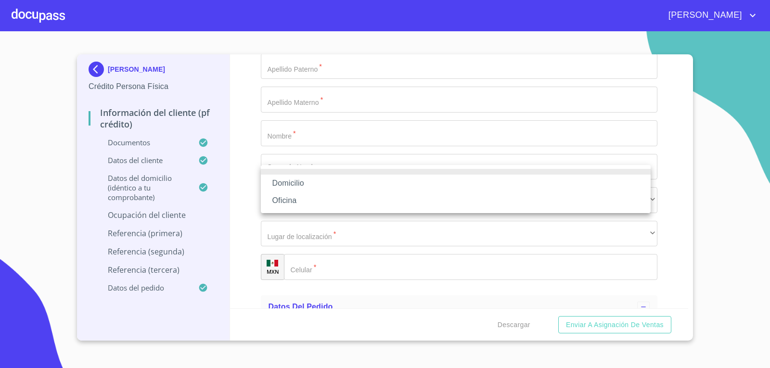
click at [320, 180] on li "Domicilio" at bounding box center [456, 183] width 390 height 17
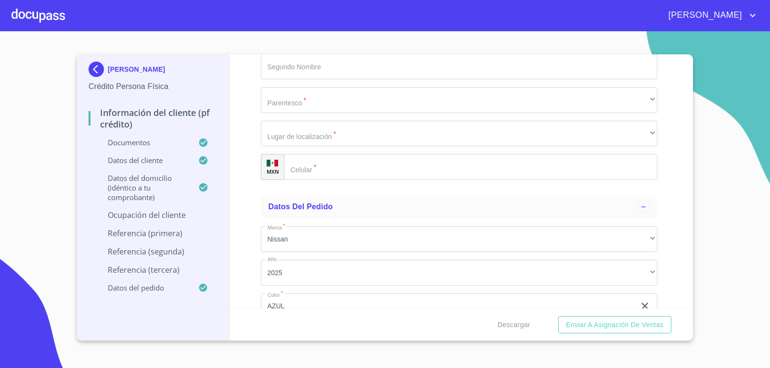
scroll to position [5267, 0]
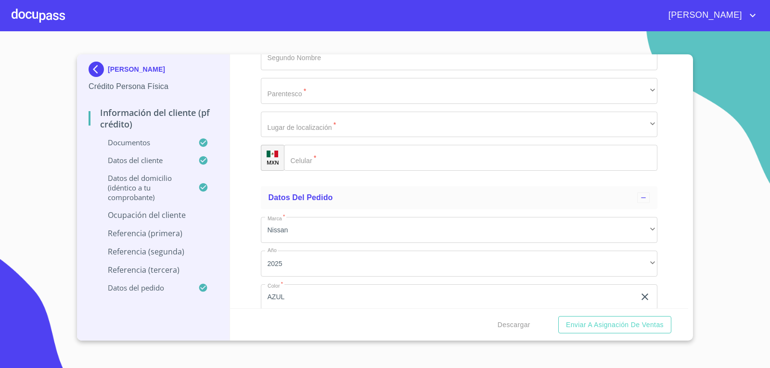
type input "[PHONE_NUMBER]"
type input "[PERSON_NAME]"
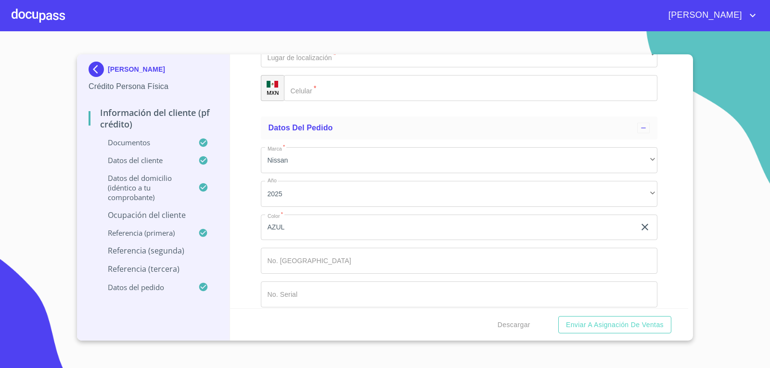
scroll to position [5338, 0]
type input "[PERSON_NAME]"
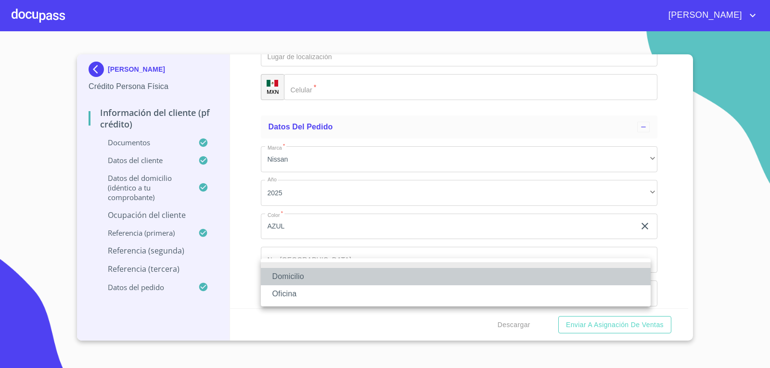
click at [318, 274] on li "Domicilio" at bounding box center [456, 276] width 390 height 17
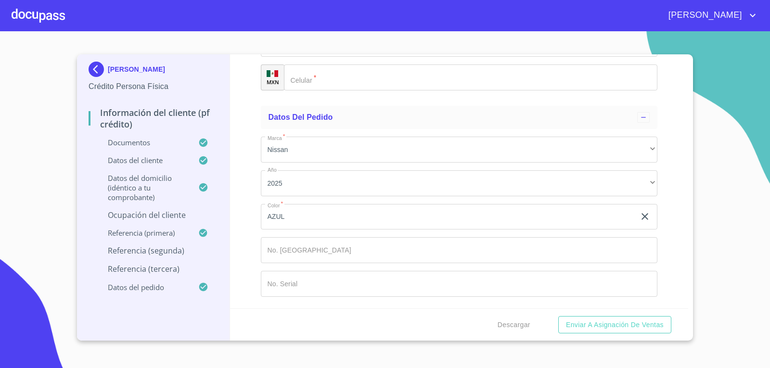
scroll to position [5495, 0]
type input "[PHONE_NUMBER]"
type input "CHAVEZ"
type input "[PERSON_NAME]"
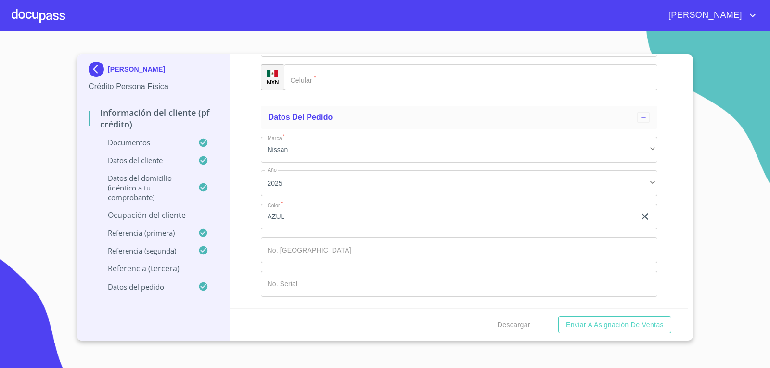
type input "VERONICA"
click at [377, 24] on div "​" at bounding box center [459, 11] width 397 height 26
click at [370, 57] on div "​" at bounding box center [459, 44] width 397 height 26
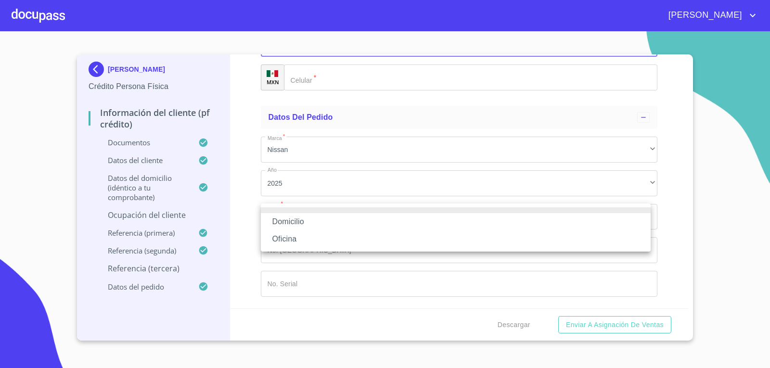
click at [366, 221] on li "Domicilio" at bounding box center [456, 221] width 390 height 17
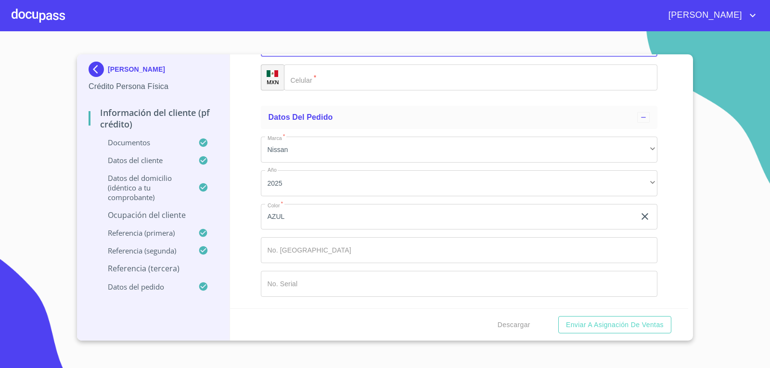
click at [355, 91] on input "Documento de identificación.   *" at bounding box center [471, 78] width 374 height 26
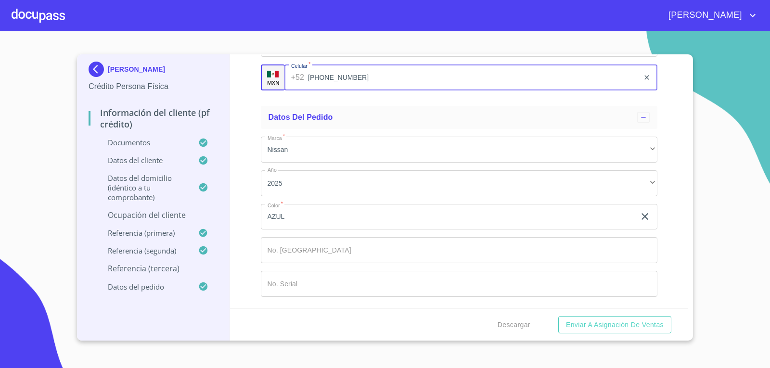
scroll to position [5837, 0]
type input "[PHONE_NUMBER]"
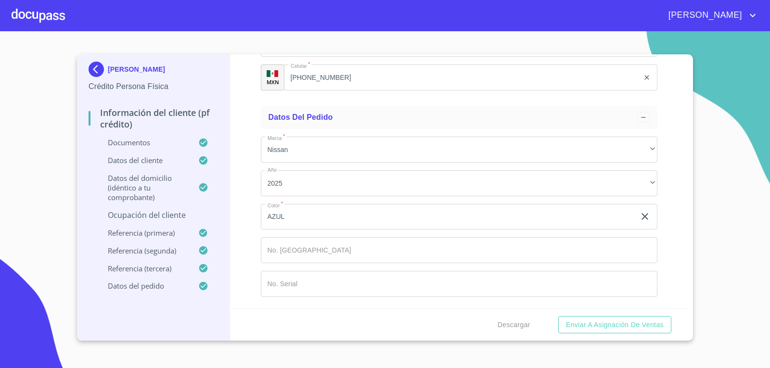
click at [399, 263] on div "Marca   * Nissan ​ Año 2025 ​ Color   * AZUL ​ No. Pedido ​ No. Serial ​" at bounding box center [459, 216] width 397 height 175
click at [188, 213] on p "Ocupación del Cliente" at bounding box center [154, 215] width 130 height 11
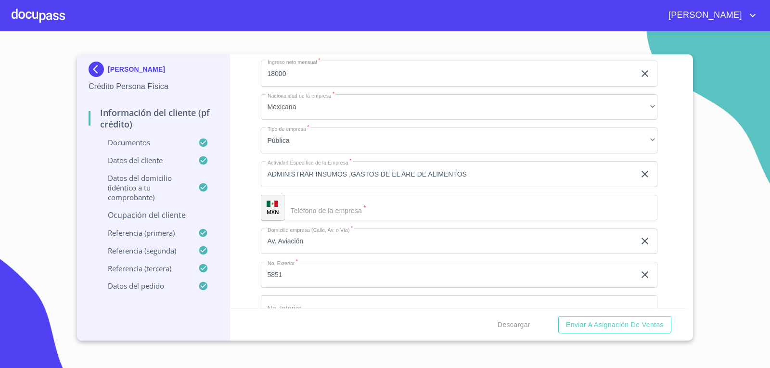
scroll to position [364, 0]
click at [368, 214] on input "Ocupación   *" at bounding box center [471, 209] width 374 height 26
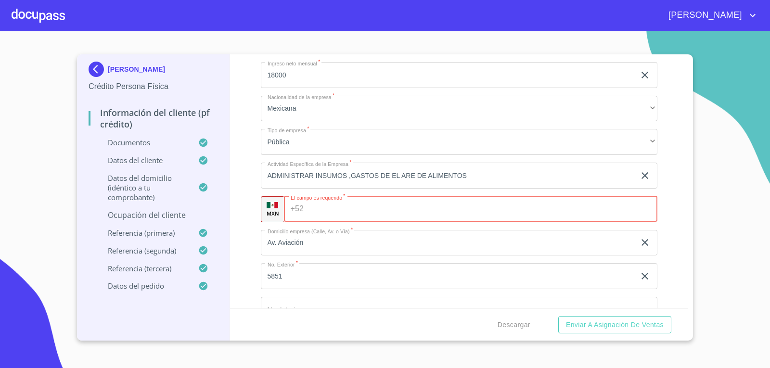
paste input "[PHONE_NUMBER]"
click at [663, 217] on div "Información del cliente (PF crédito) Documentos Datos del cliente Estado Civil …" at bounding box center [459, 181] width 459 height 254
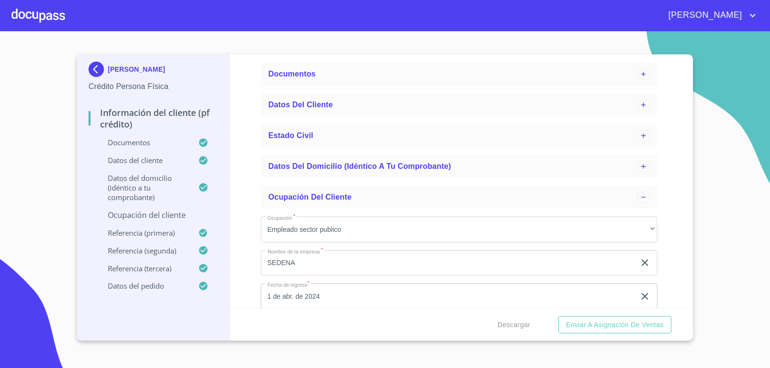
scroll to position [31, 0]
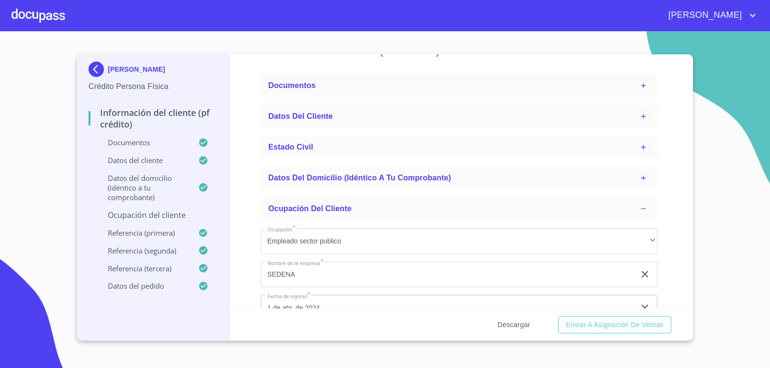
click at [508, 323] on span "Descargar" at bounding box center [514, 325] width 33 height 12
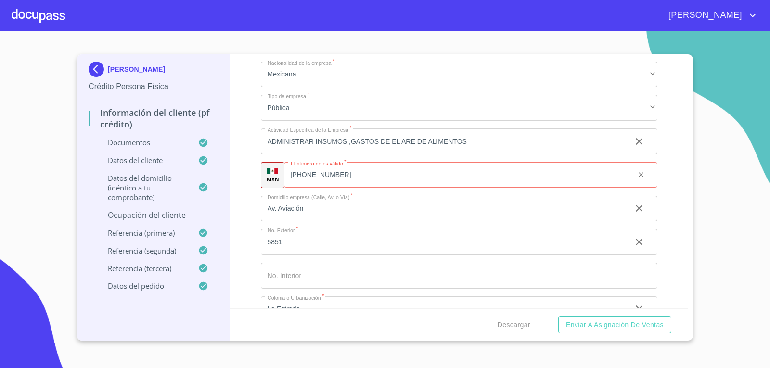
scroll to position [439, 0]
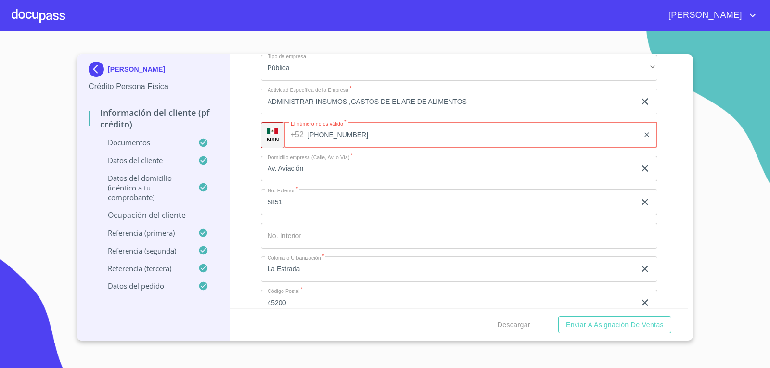
click at [440, 139] on input "[PHONE_NUMBER]" at bounding box center [474, 135] width 332 height 26
click at [441, 191] on input "5851" at bounding box center [448, 202] width 375 height 26
click at [440, 226] on input "Ocupación   *" at bounding box center [459, 236] width 397 height 26
click at [367, 135] on input "[PHONE_NUMBER]" at bounding box center [462, 135] width 356 height 26
click at [318, 135] on input "[PHONE_NUMBER]" at bounding box center [474, 135] width 332 height 26
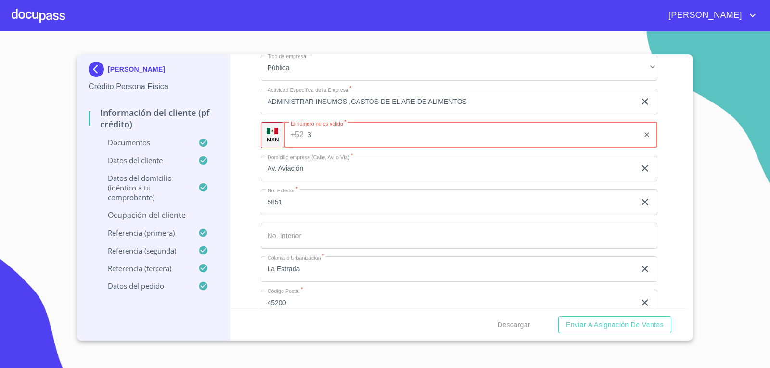
type input "3"
click at [365, 130] on input "(33)36" at bounding box center [474, 135] width 332 height 26
type input "[PHONE_NUMBER]"
click at [558, 316] on button "Enviar a Asignación de Ventas" at bounding box center [614, 325] width 113 height 18
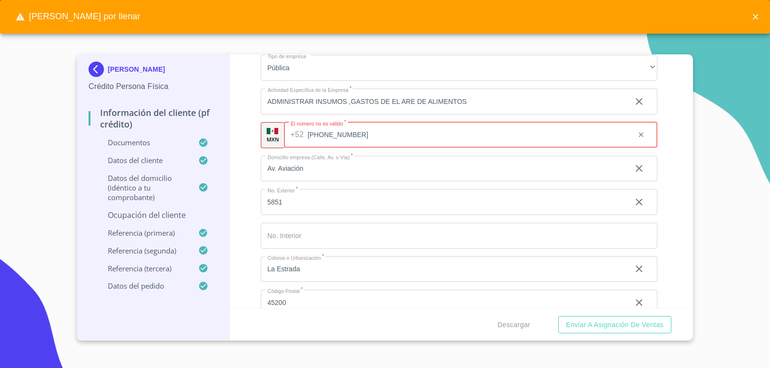
click at [558, 316] on button "Enviar a Asignación de Ventas" at bounding box center [614, 325] width 113 height 18
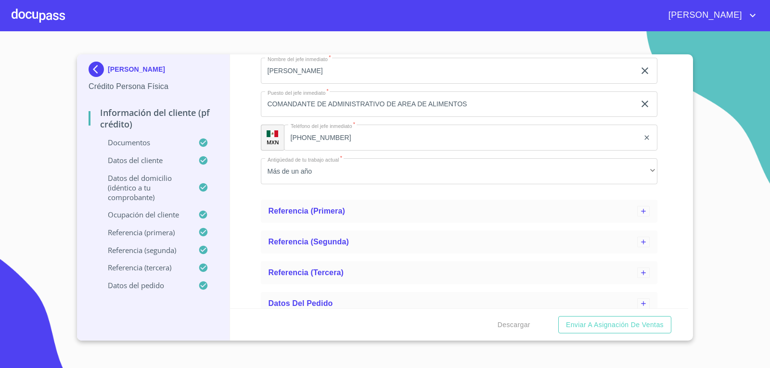
scroll to position [782, 0]
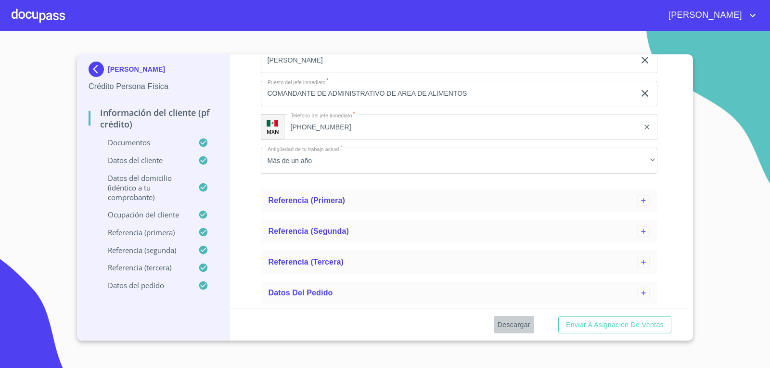
click at [513, 327] on span "Descargar" at bounding box center [514, 325] width 33 height 12
click at [604, 325] on span "Enviar a Asignación de Ventas" at bounding box center [615, 325] width 98 height 12
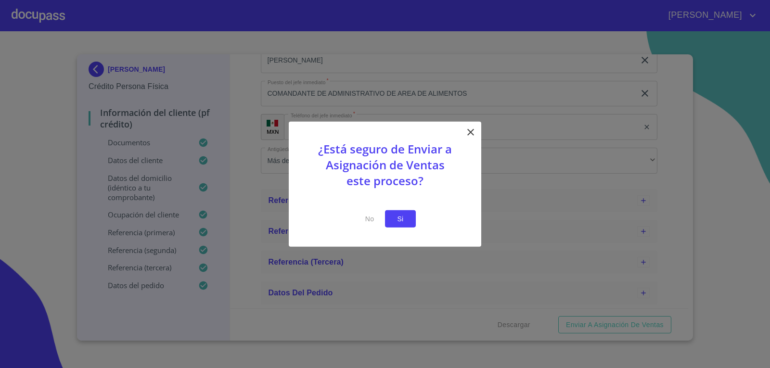
click at [395, 220] on span "Si" at bounding box center [400, 219] width 15 height 12
